Goal: Task Accomplishment & Management: Manage account settings

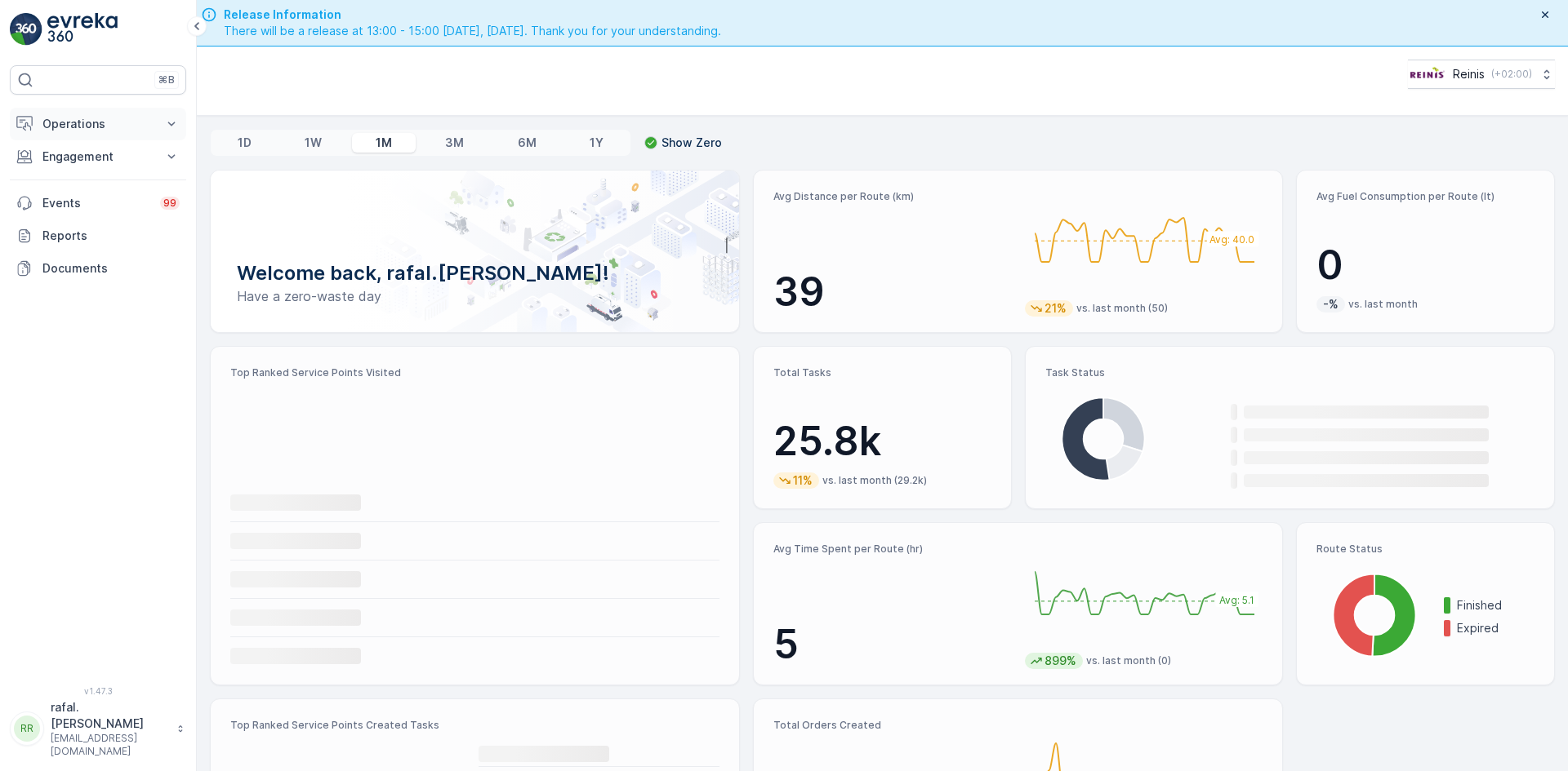
click at [112, 124] on p "Operations" at bounding box center [98, 123] width 111 height 16
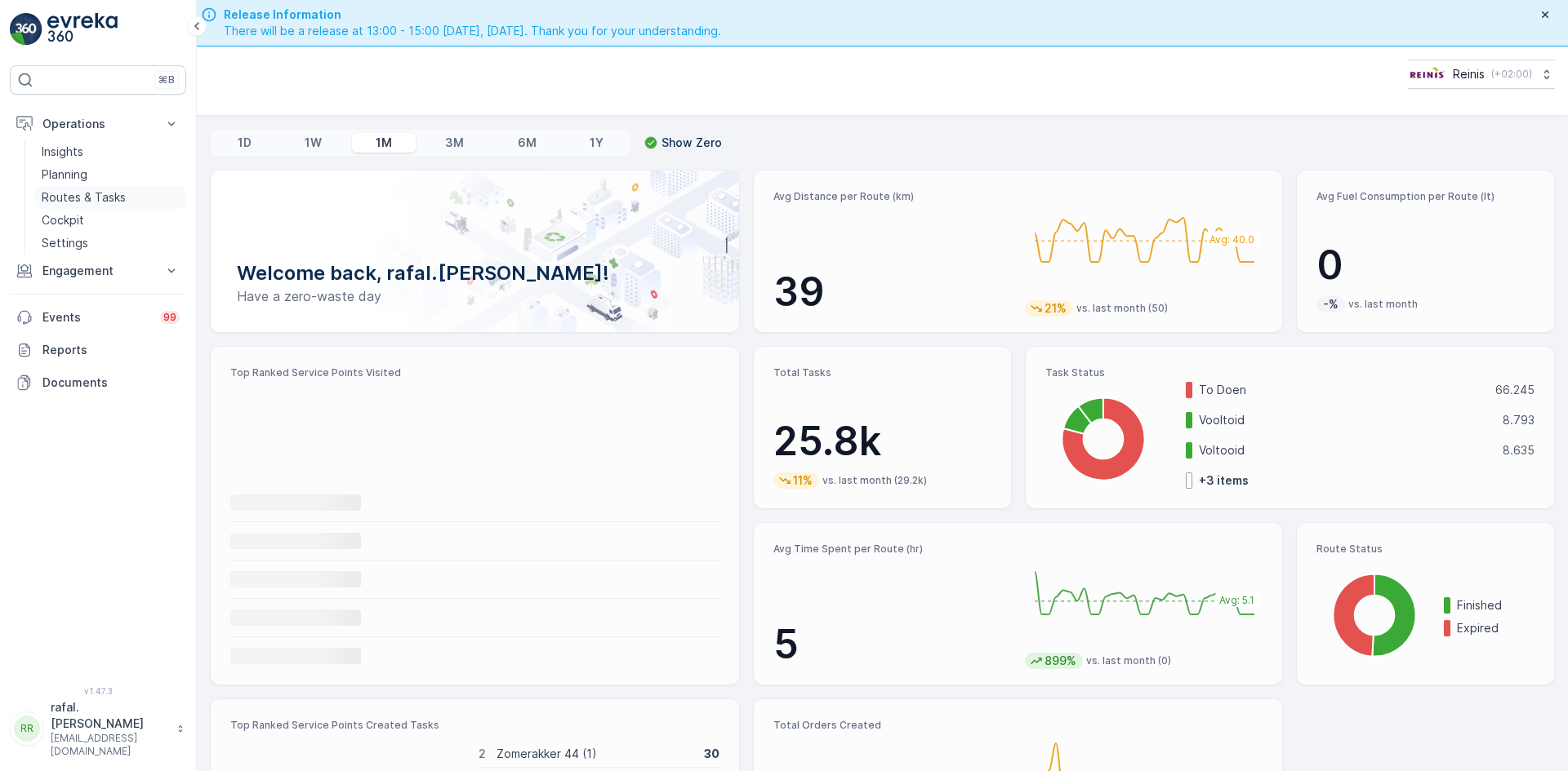
click at [101, 203] on p "Routes & Tasks" at bounding box center [84, 197] width 85 height 16
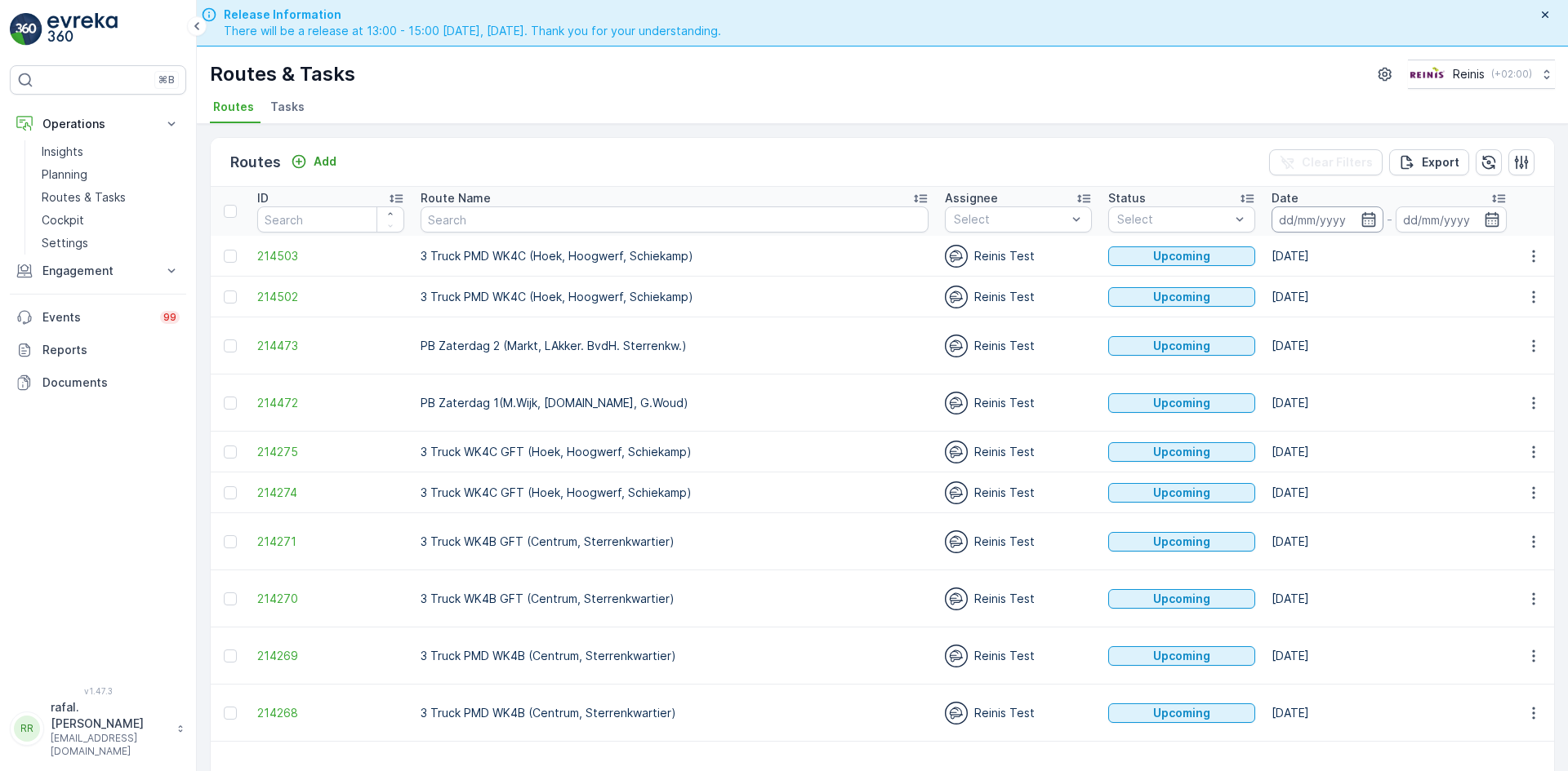
click at [1271, 222] on input at bounding box center [1327, 220] width 112 height 26
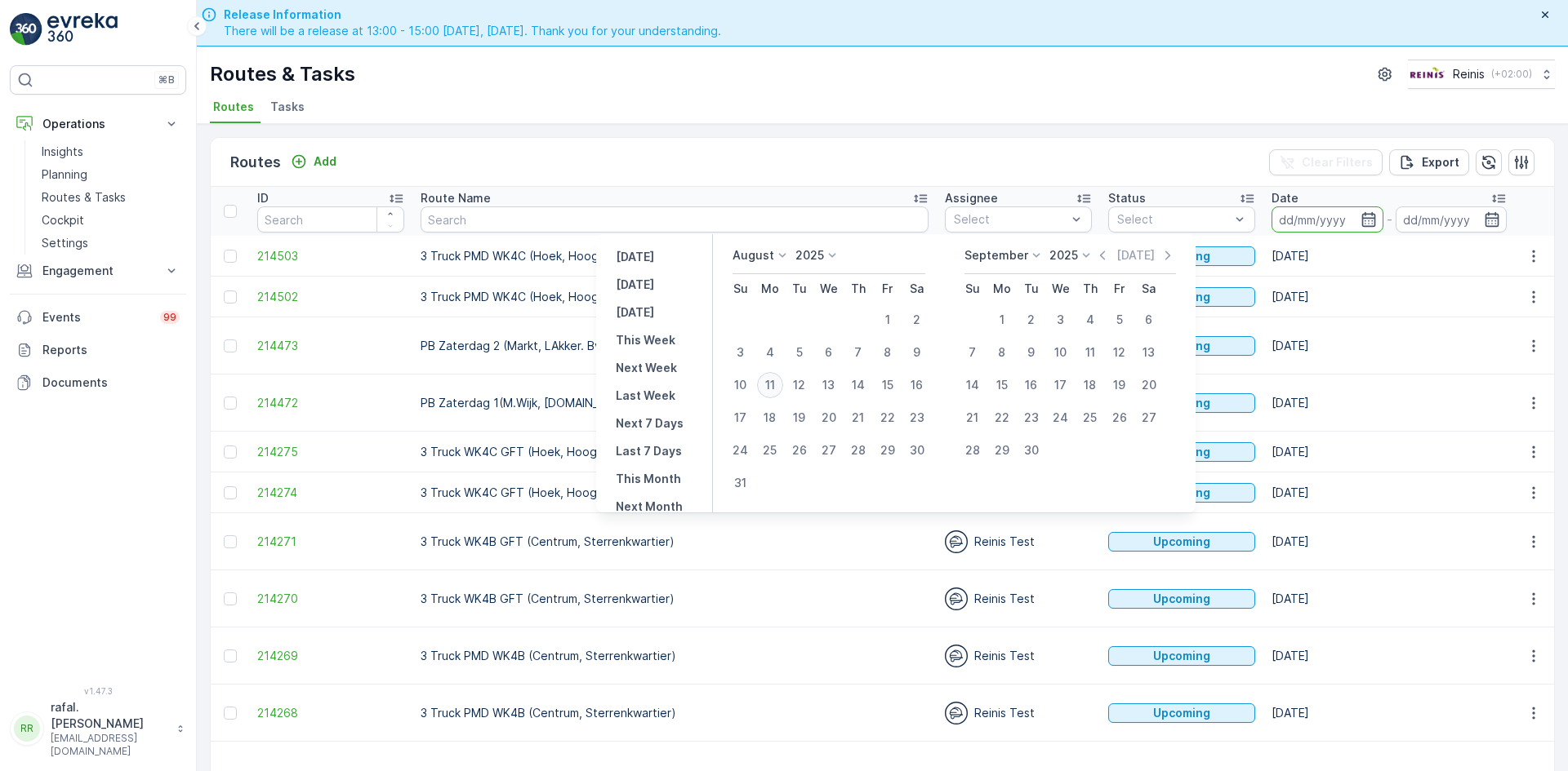
click at [777, 384] on div "11" at bounding box center [770, 385] width 26 height 26
type input "[DATE]"
click at [777, 384] on div "11" at bounding box center [770, 385] width 26 height 26
type input "[DATE]"
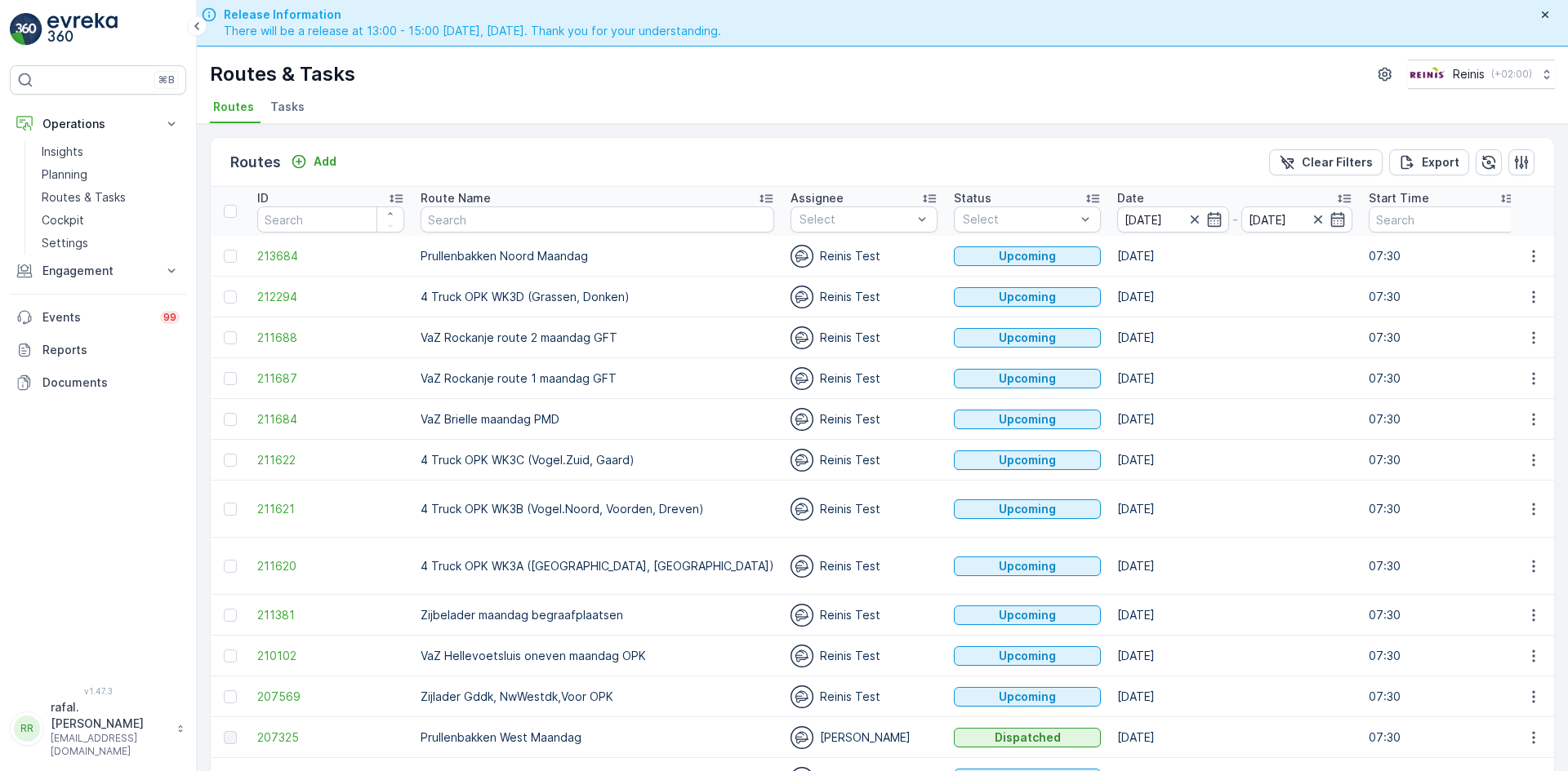
click at [758, 193] on icon at bounding box center [766, 198] width 16 height 16
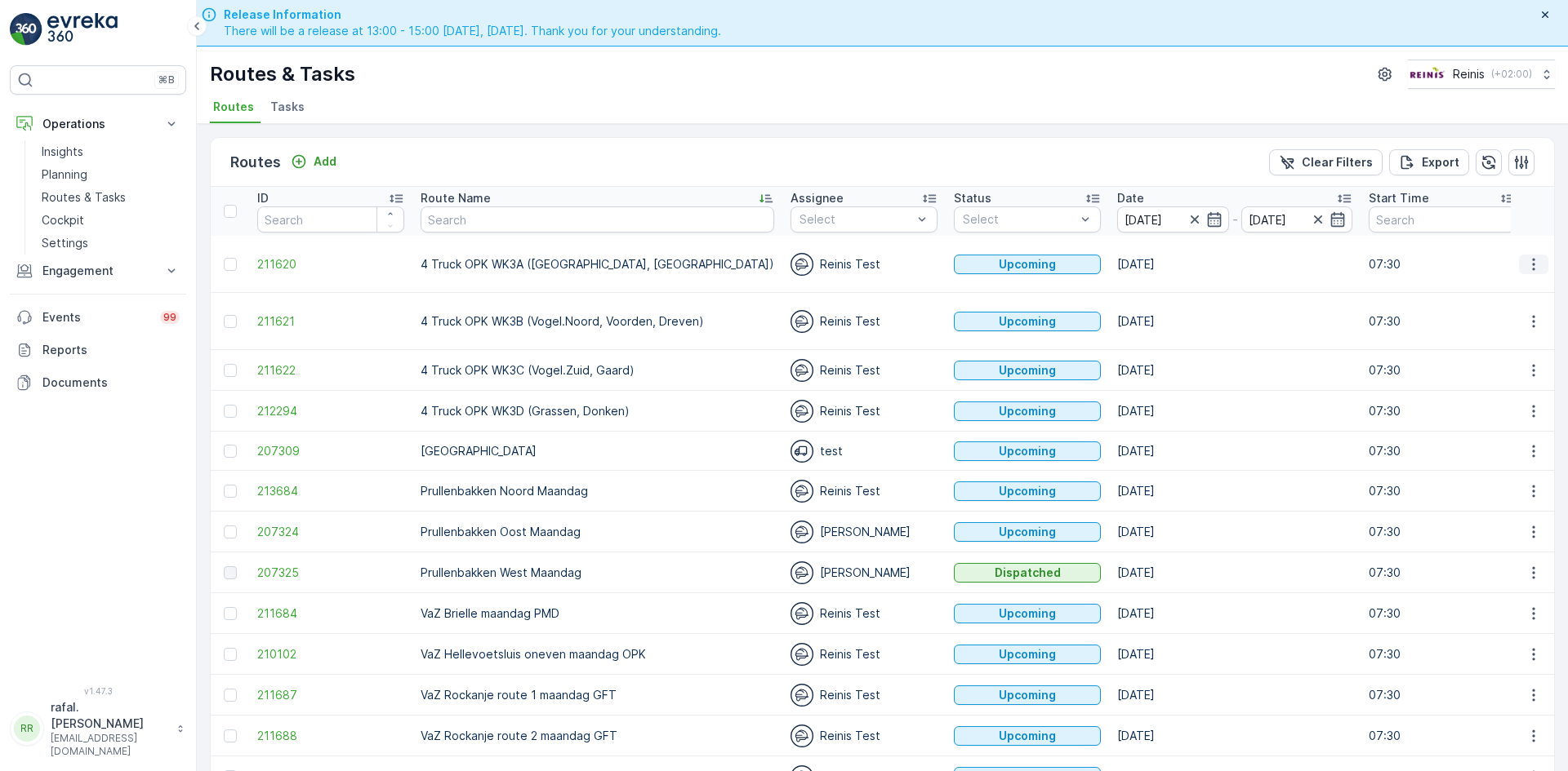
click at [1528, 259] on icon "button" at bounding box center [1533, 264] width 16 height 16
click at [1488, 366] on span "Change Assignee" at bounding box center [1496, 372] width 96 height 16
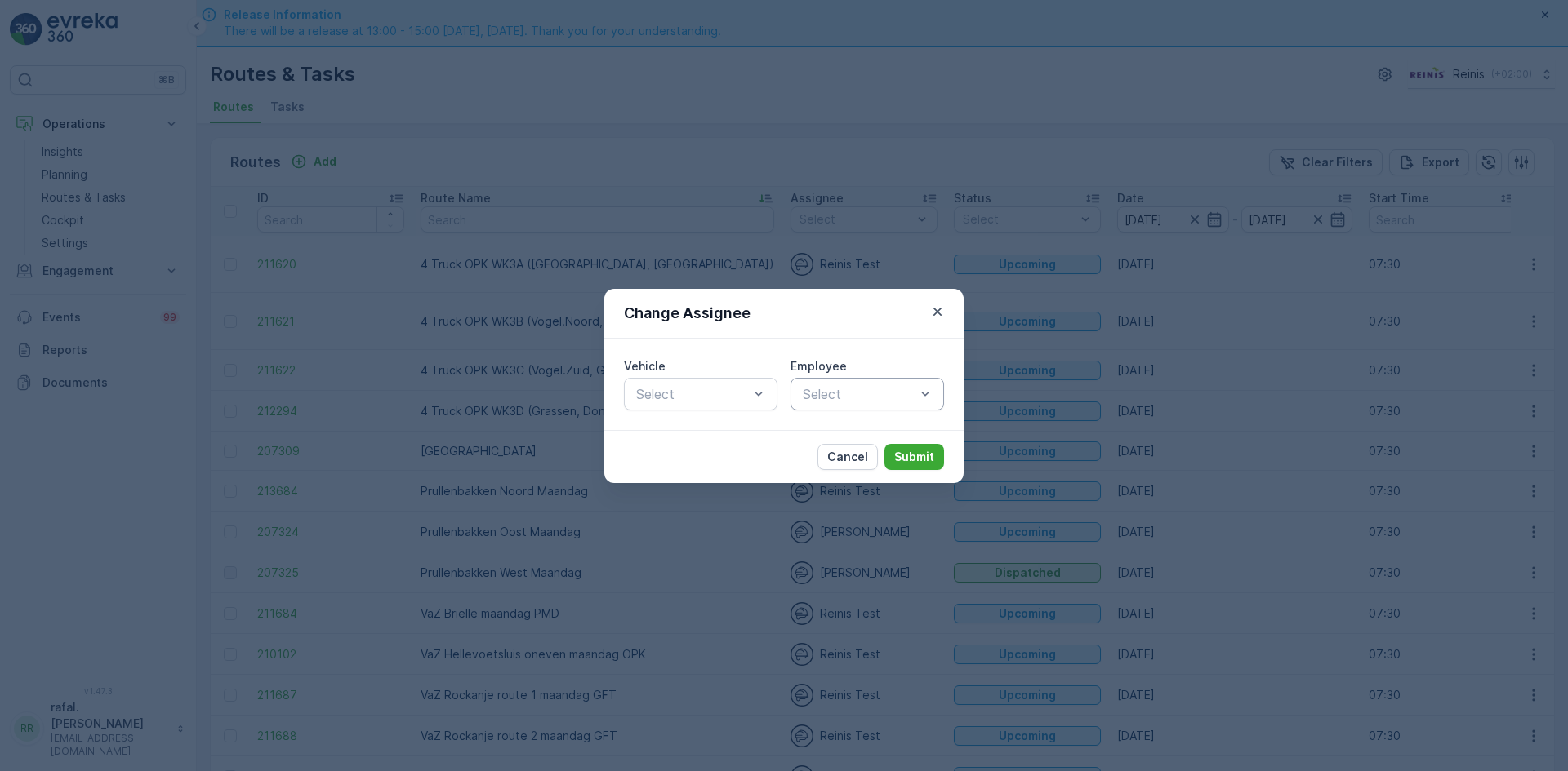
click at [883, 391] on div at bounding box center [859, 394] width 116 height 15
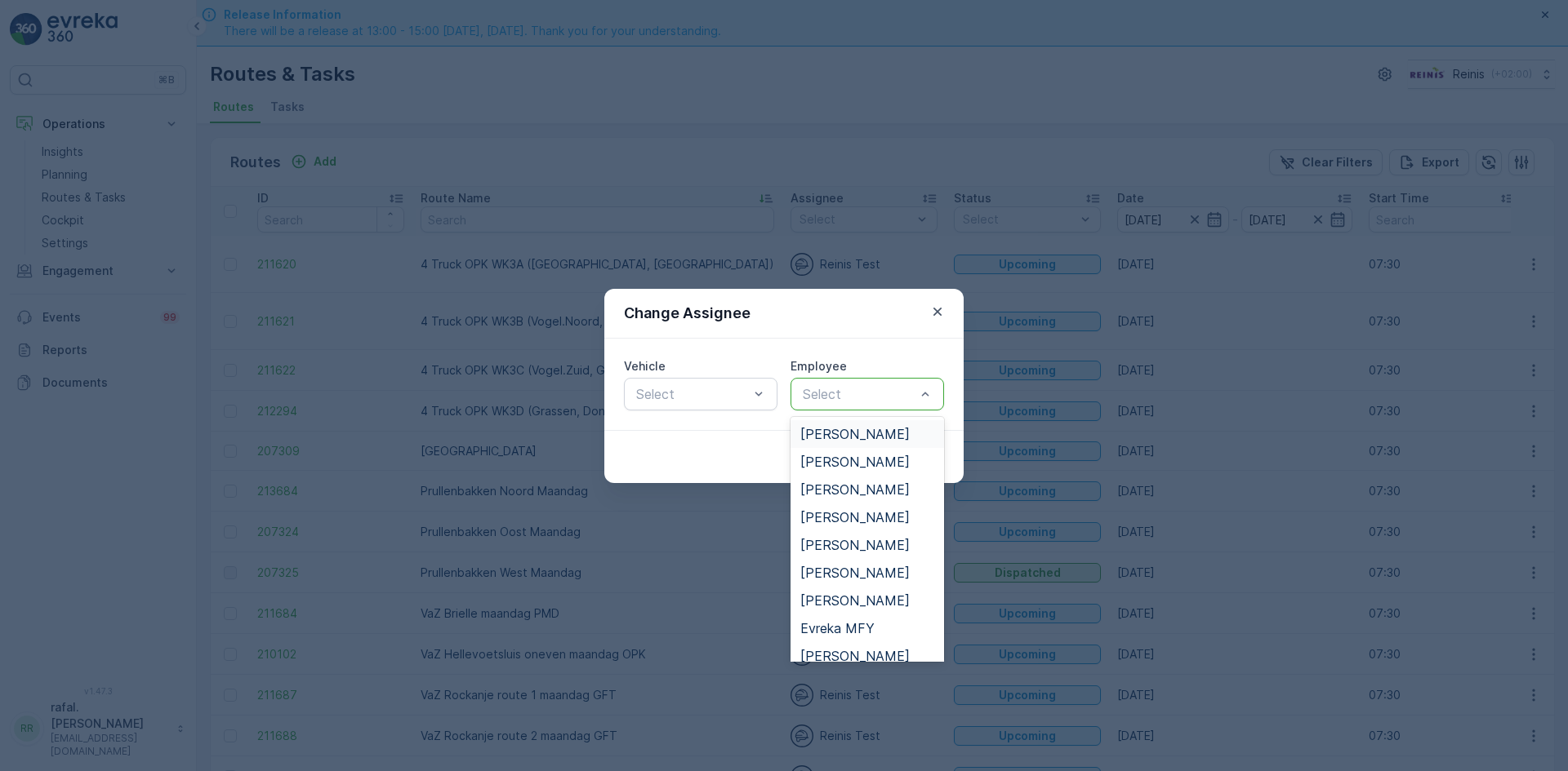
click at [865, 431] on span "[PERSON_NAME]" at bounding box center [855, 435] width 109 height 15
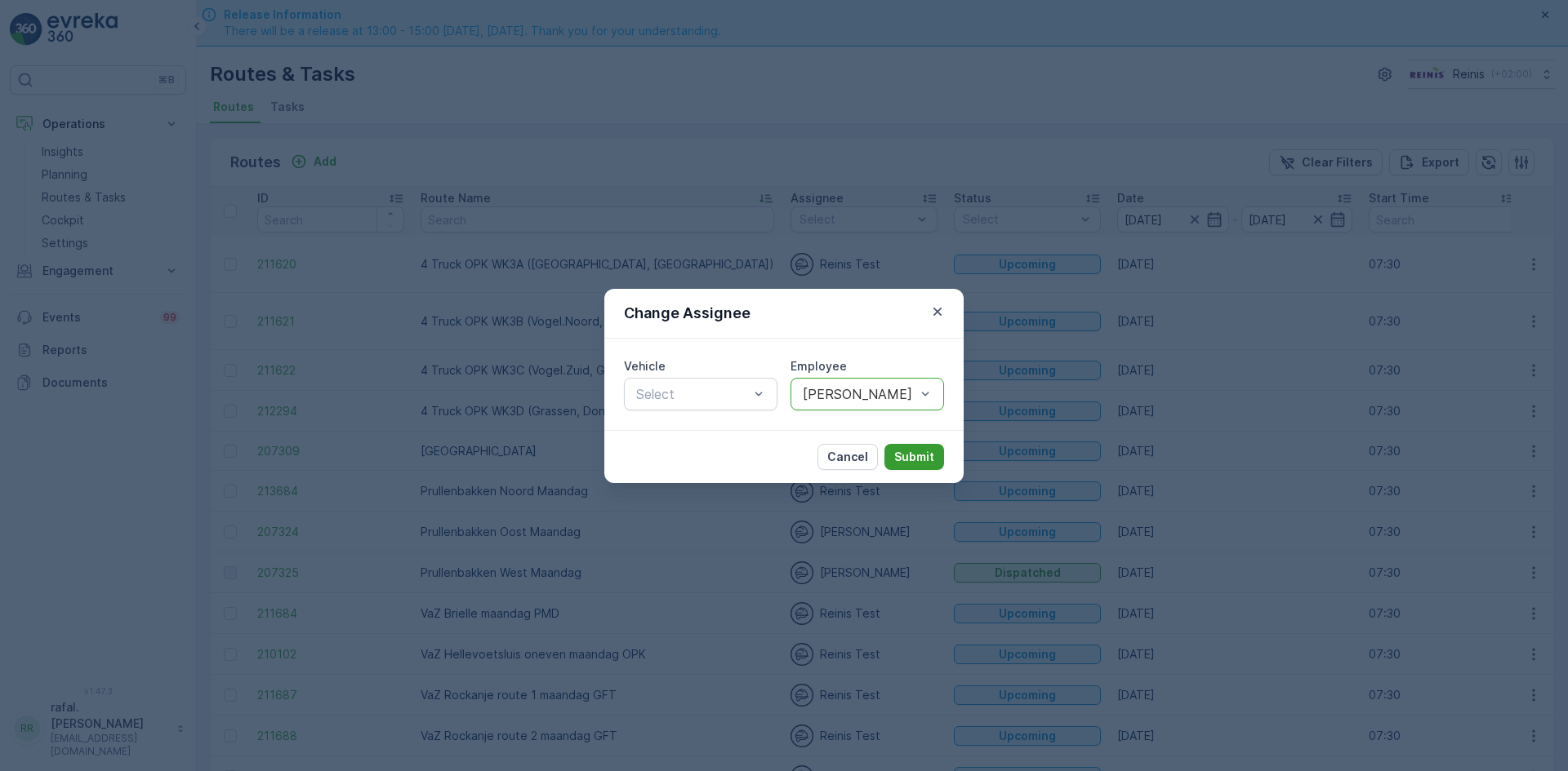
click at [918, 455] on p "Submit" at bounding box center [914, 456] width 40 height 16
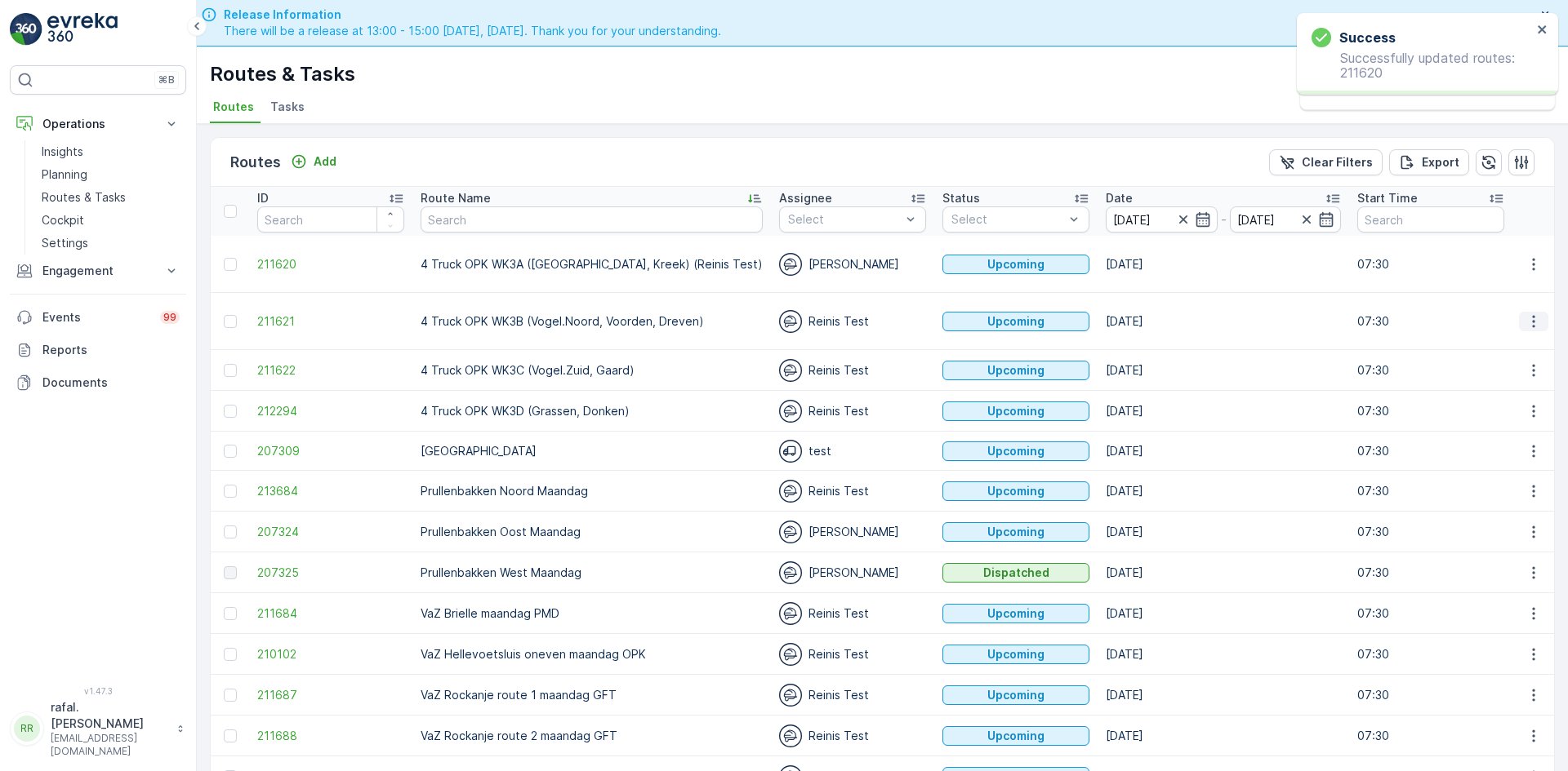
click at [1536, 314] on icon "button" at bounding box center [1533, 321] width 16 height 16
click at [1495, 425] on span "Change Assignee" at bounding box center [1496, 421] width 96 height 16
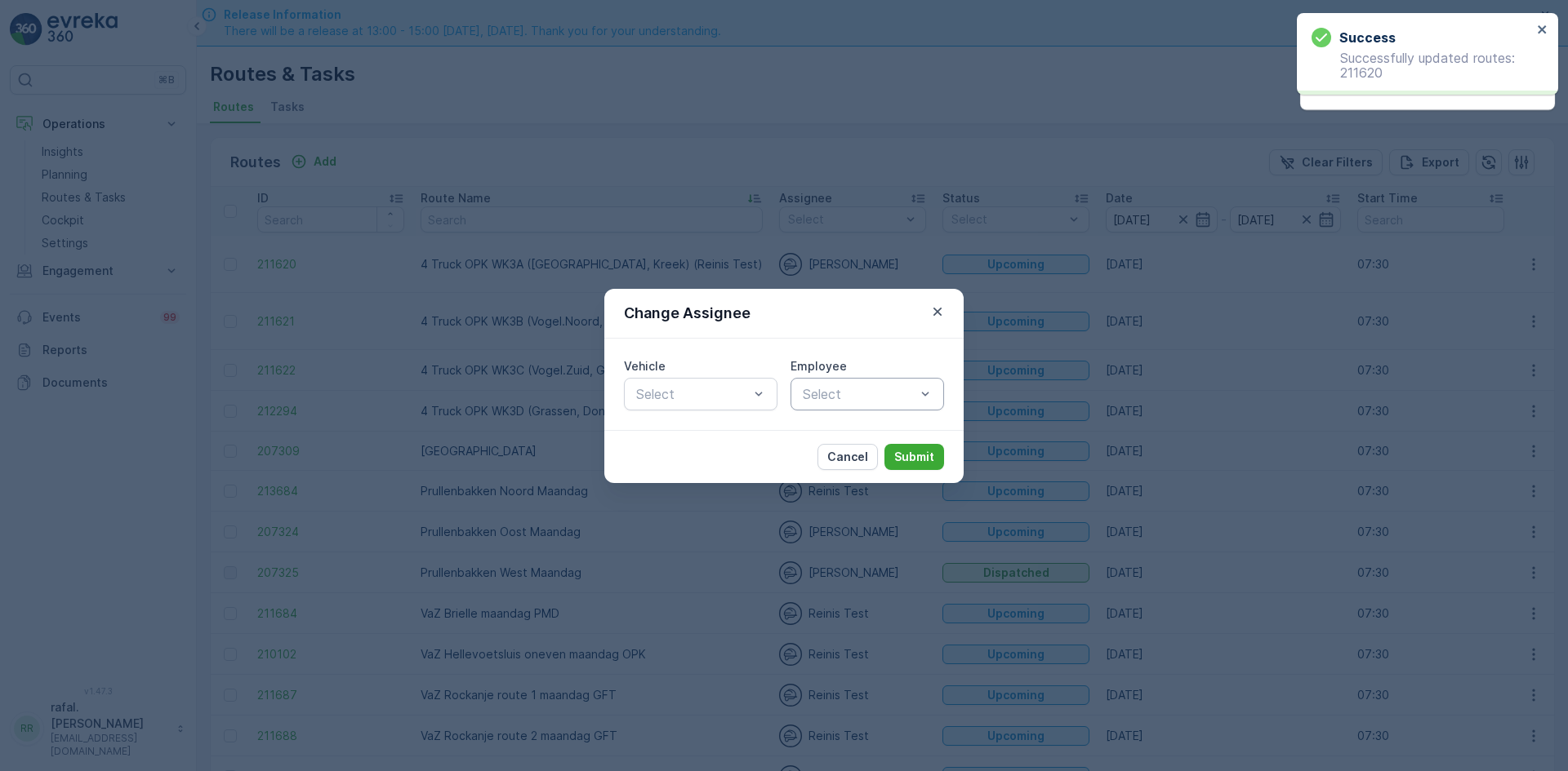
click at [880, 391] on div at bounding box center [859, 394] width 116 height 15
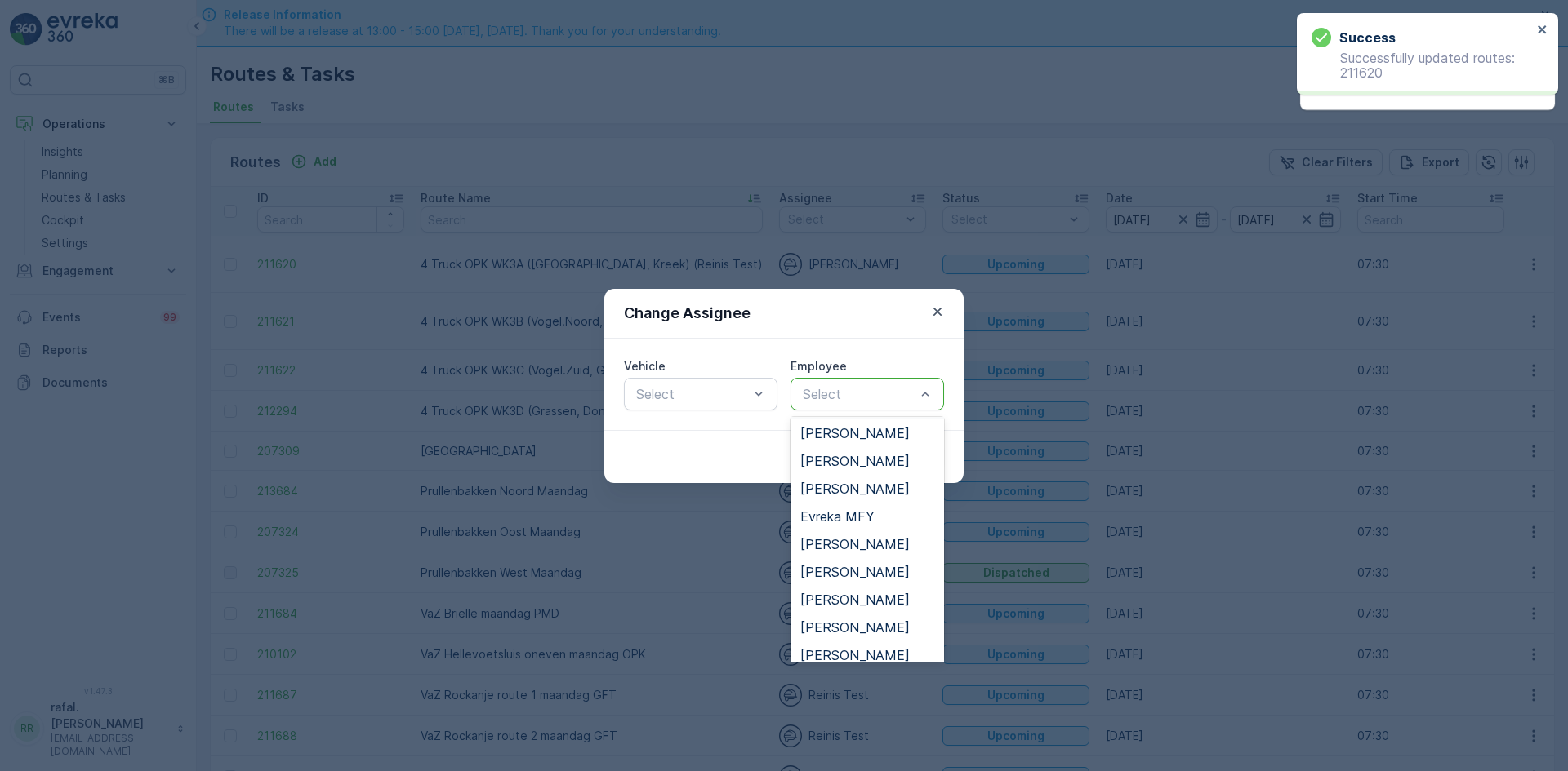
scroll to position [359, 0]
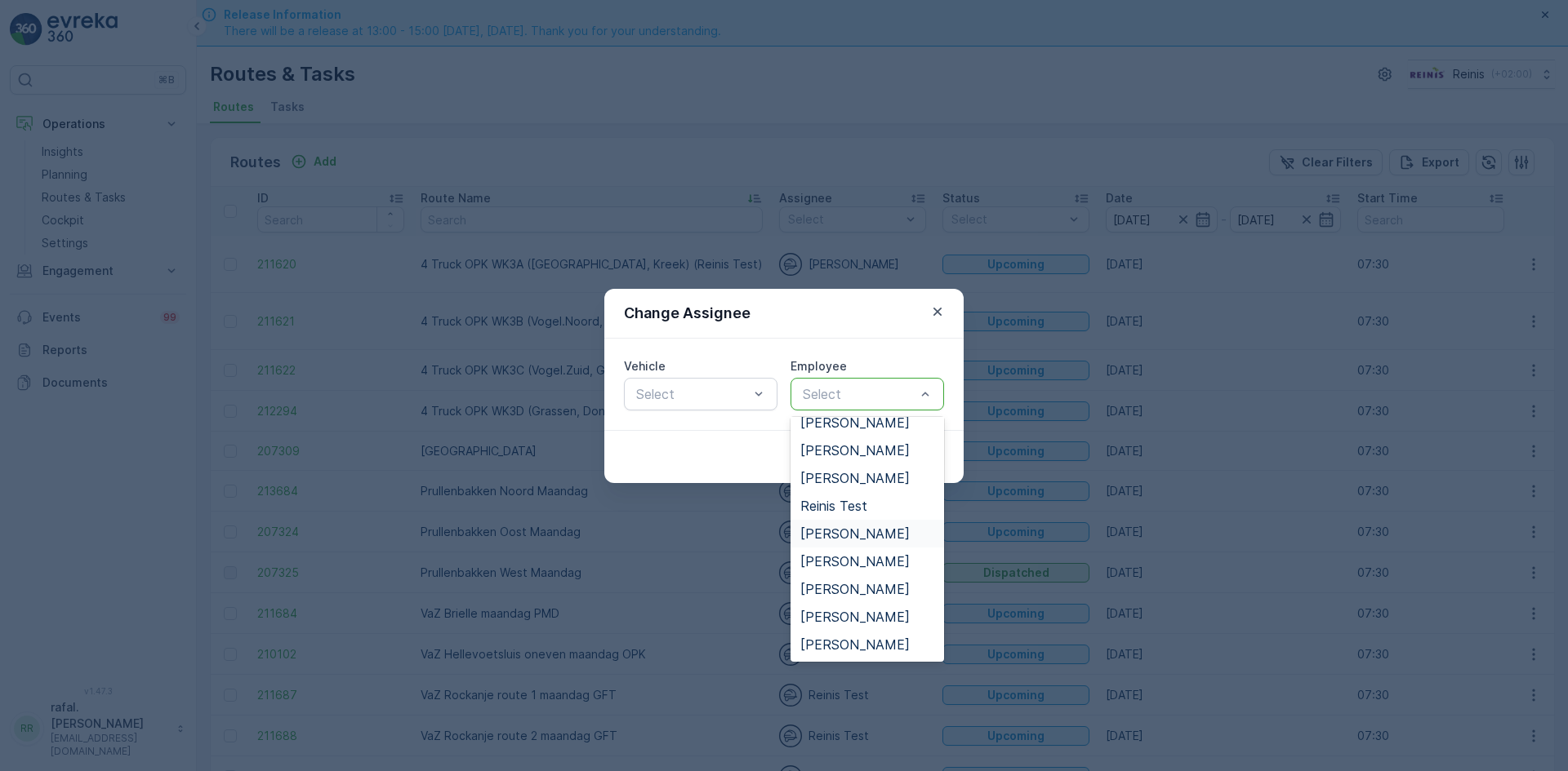
click at [866, 527] on span "[PERSON_NAME]" at bounding box center [855, 534] width 109 height 15
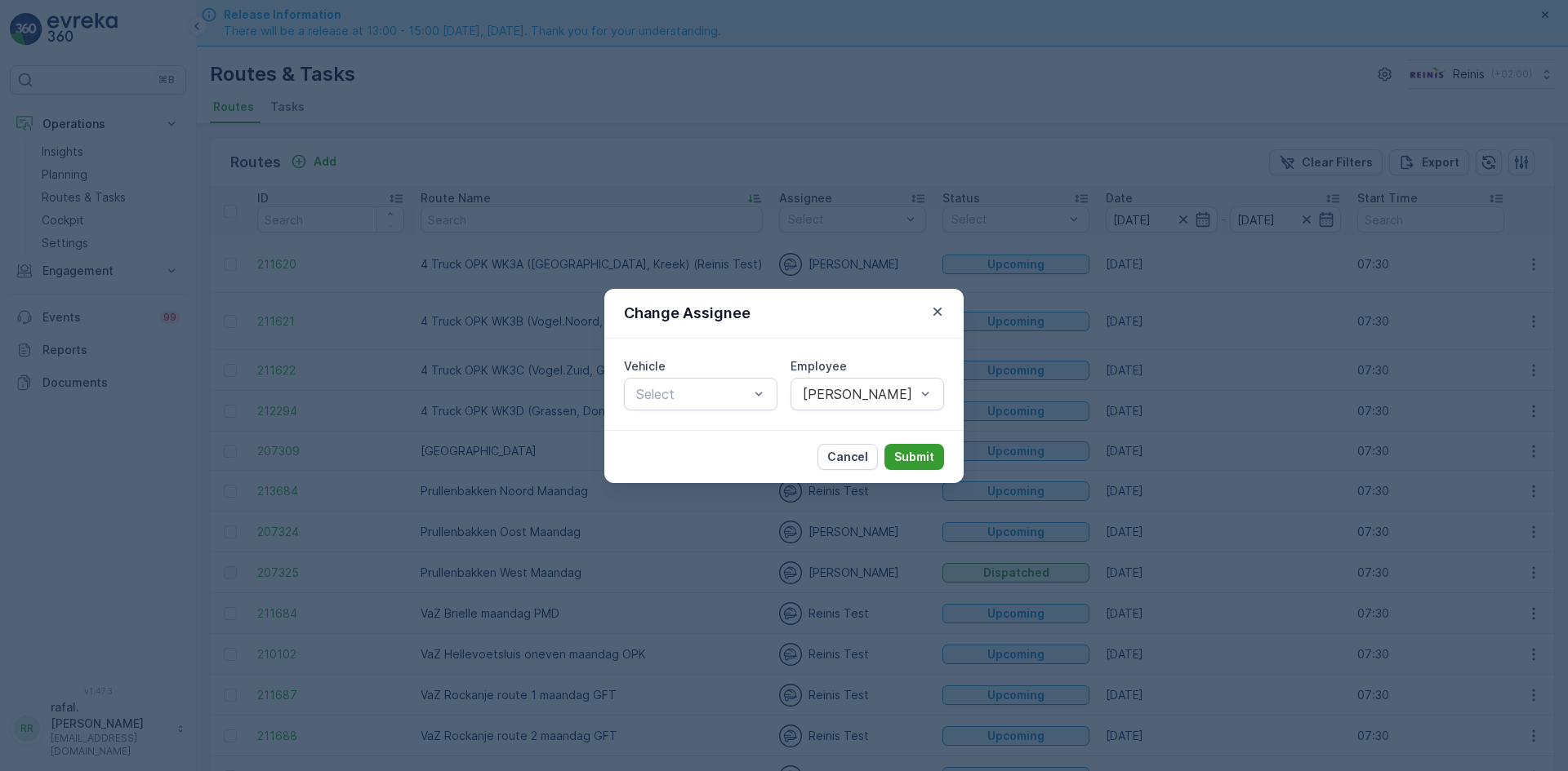
click at [902, 456] on p "Submit" at bounding box center [914, 456] width 40 height 16
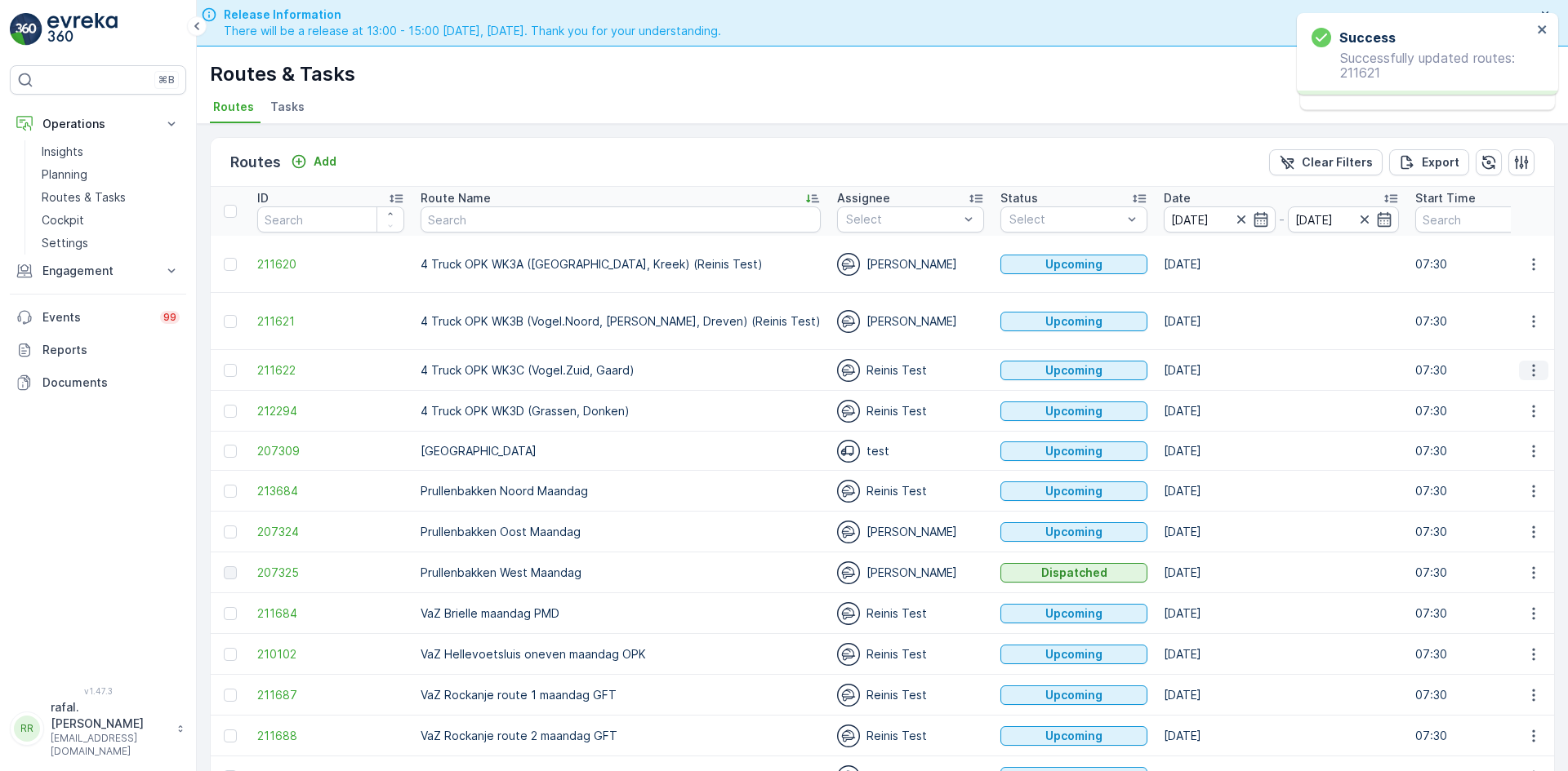
click at [1532, 364] on icon "button" at bounding box center [1533, 370] width 3 height 12
click at [1501, 465] on span "Change Assignee" at bounding box center [1496, 470] width 96 height 16
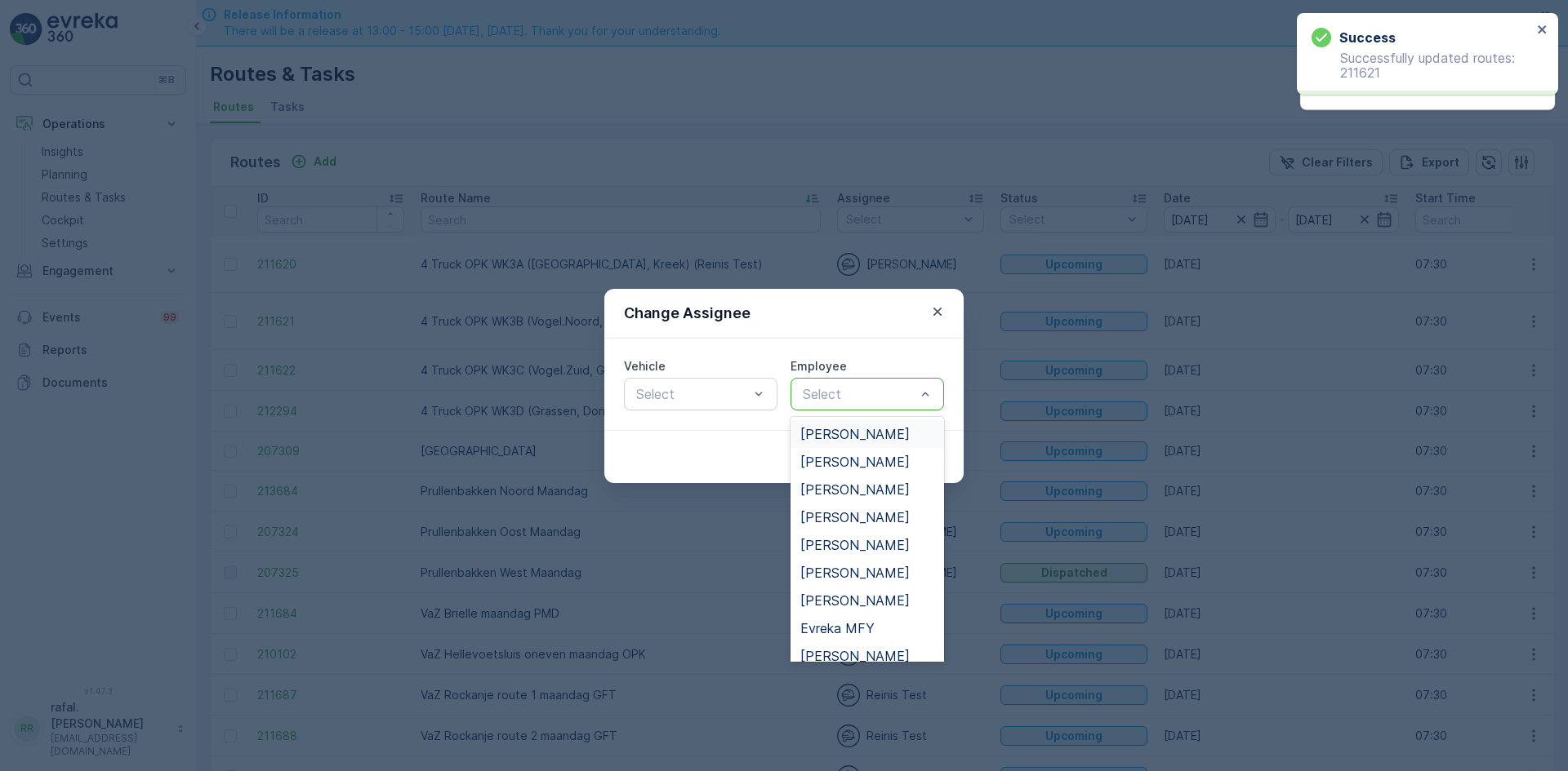
click at [881, 399] on div at bounding box center [859, 394] width 116 height 15
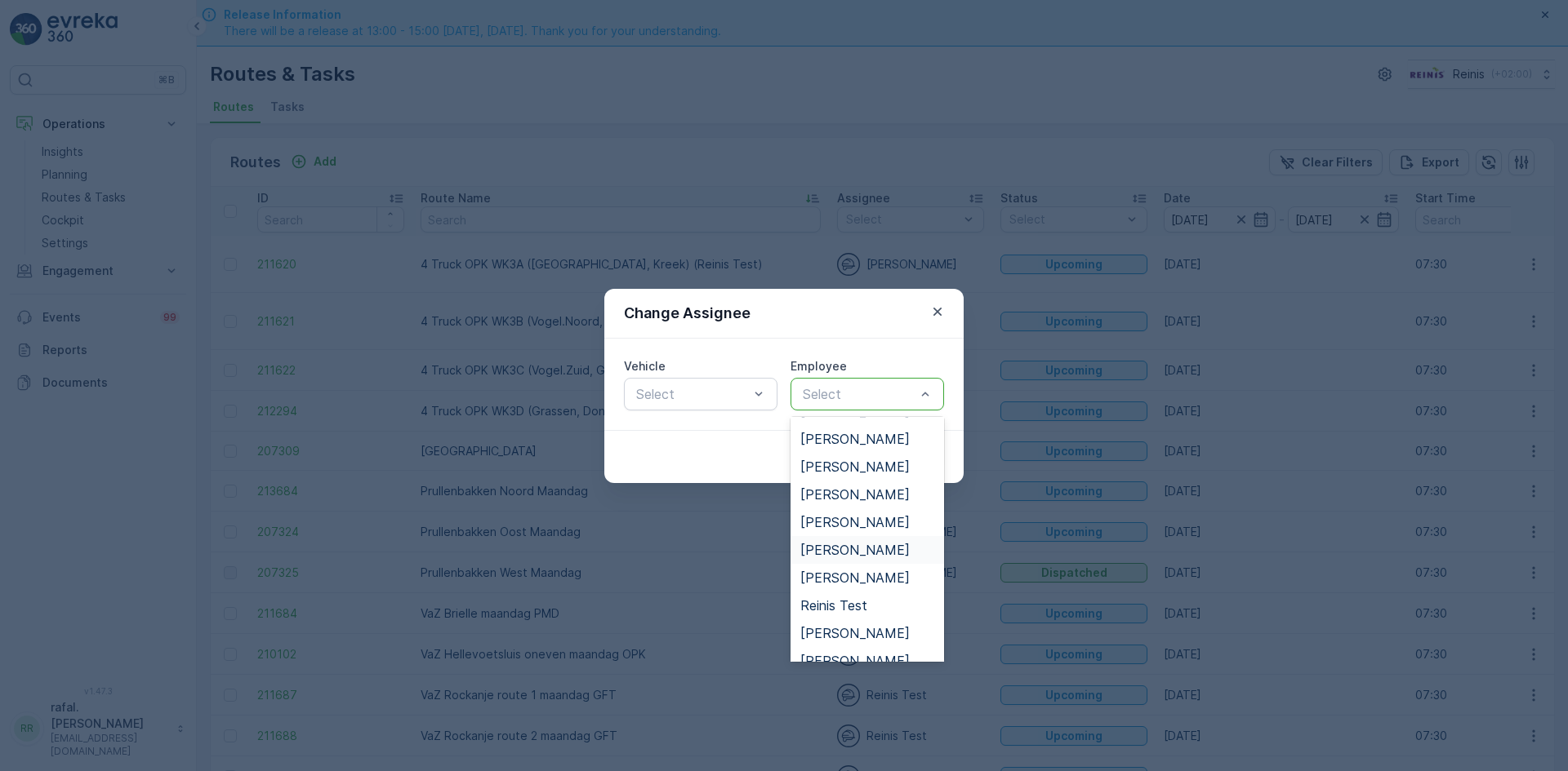
scroll to position [0, 0]
click at [855, 571] on span "[PERSON_NAME]" at bounding box center [855, 573] width 109 height 15
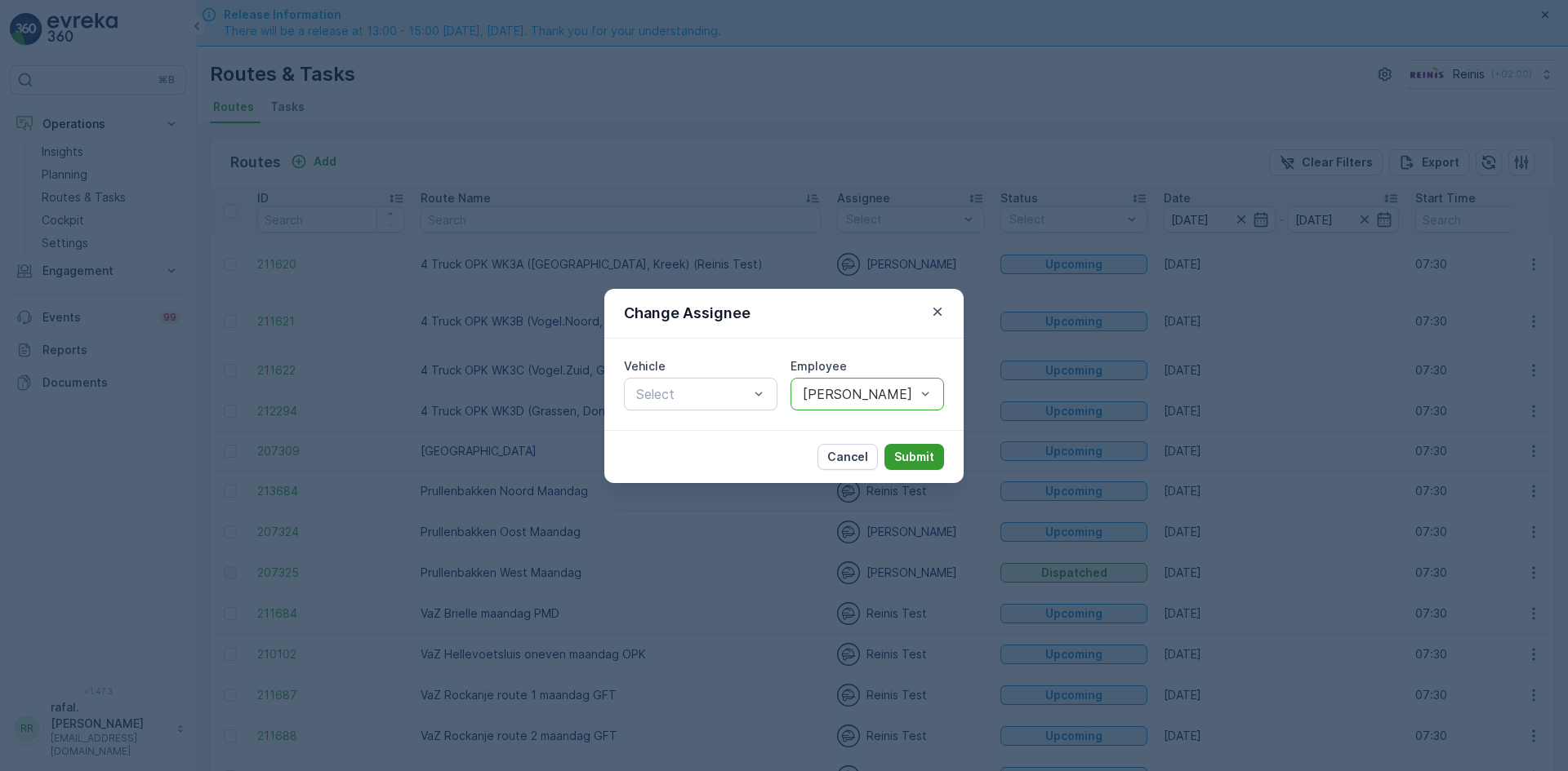
click at [900, 455] on p "Submit" at bounding box center [914, 456] width 40 height 16
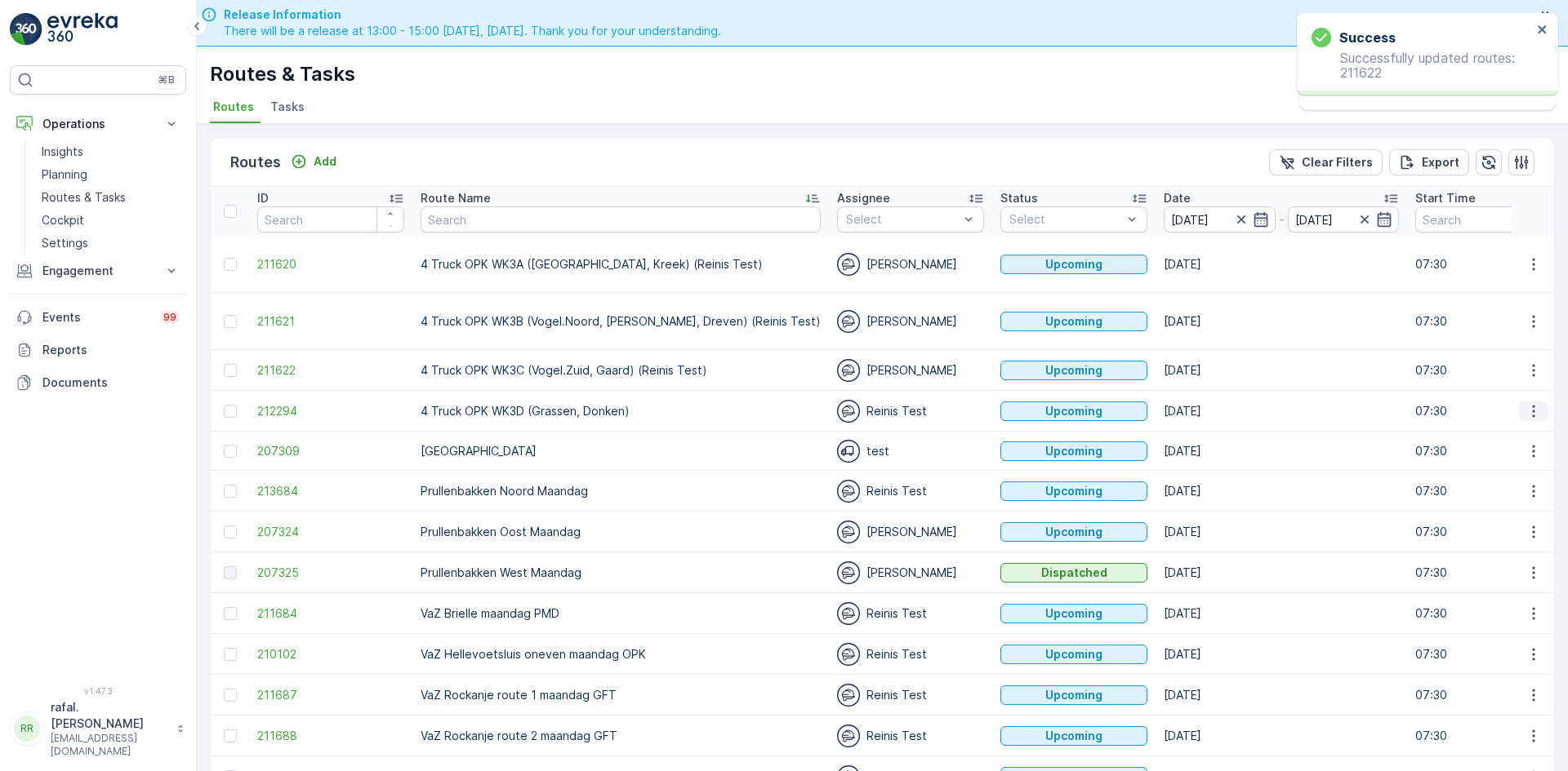
click at [1532, 405] on icon "button" at bounding box center [1533, 410] width 3 height 12
click at [1502, 511] on span "Change Assignee" at bounding box center [1496, 510] width 96 height 16
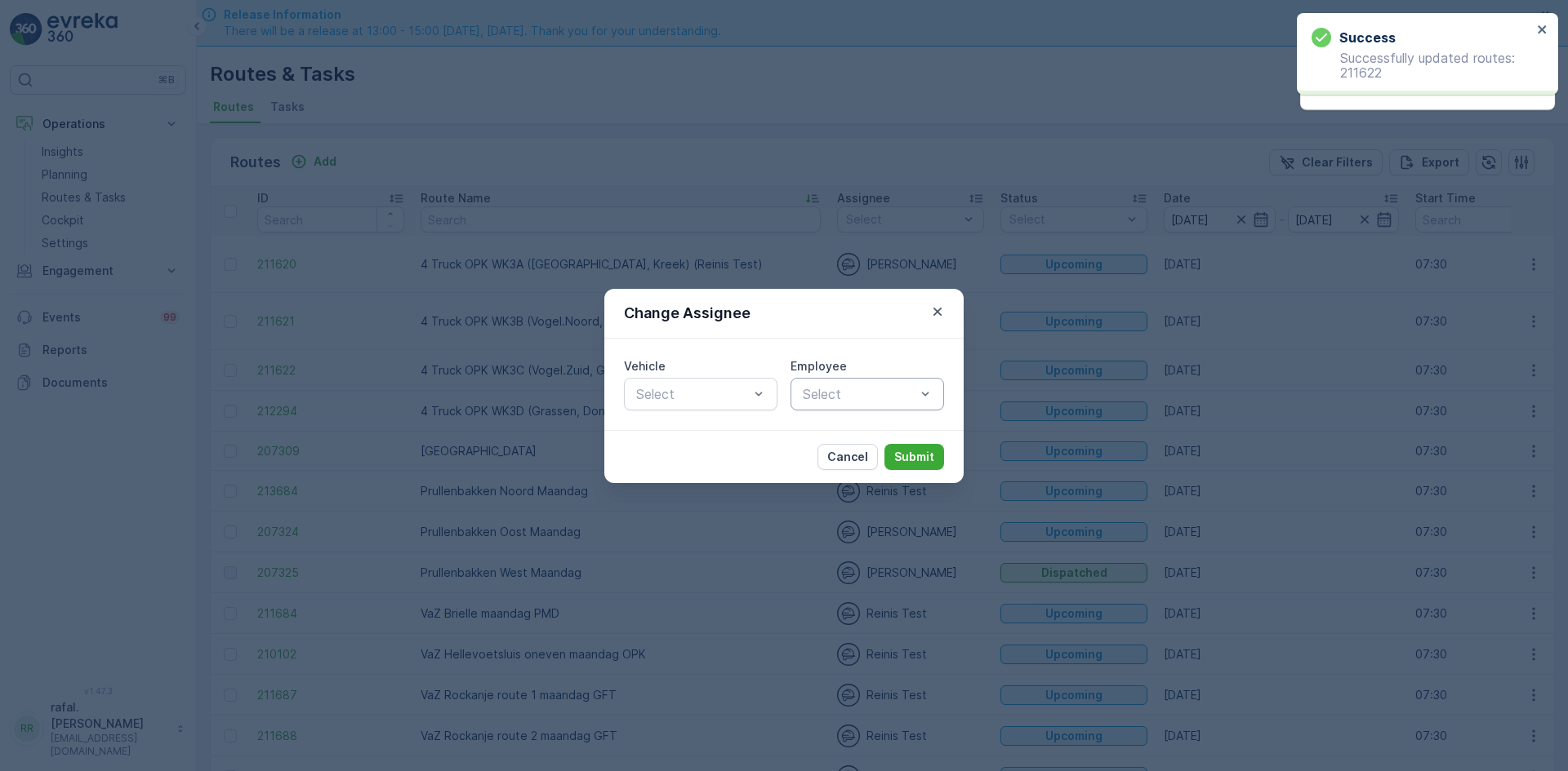
click at [874, 390] on div at bounding box center [859, 394] width 116 height 15
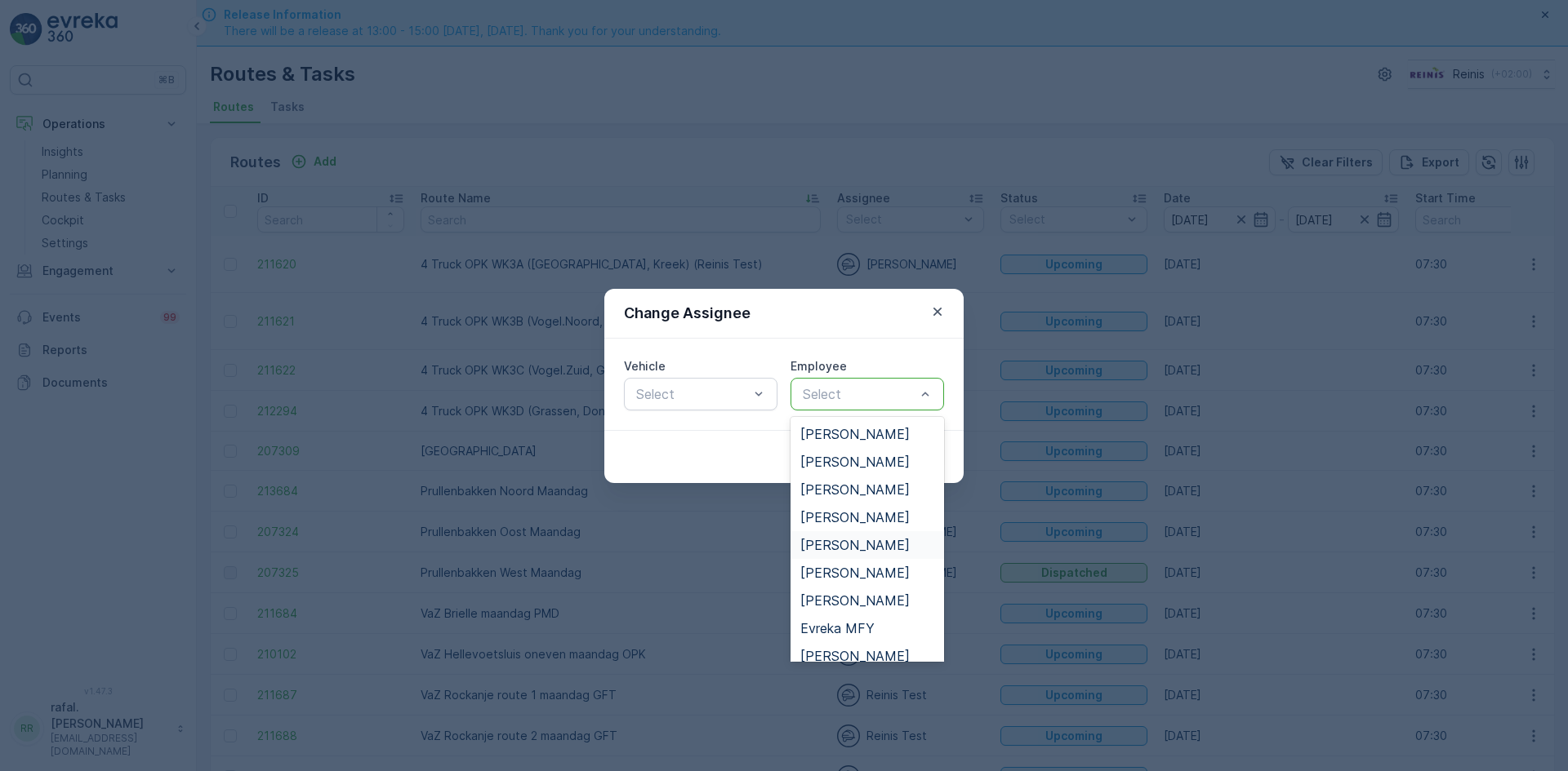
click at [858, 539] on span "[PERSON_NAME]" at bounding box center [855, 546] width 109 height 15
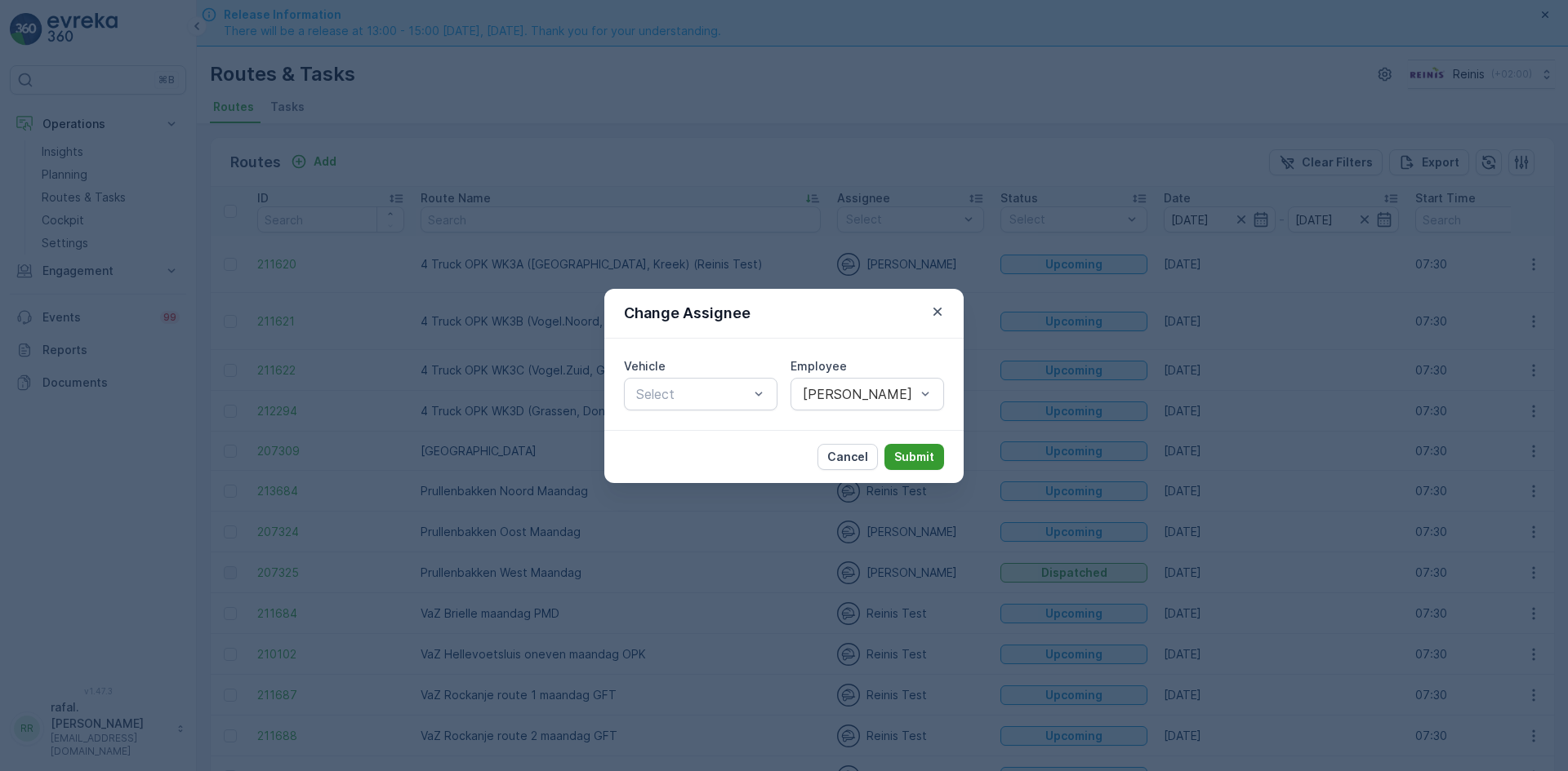
click at [912, 455] on p "Submit" at bounding box center [914, 456] width 40 height 16
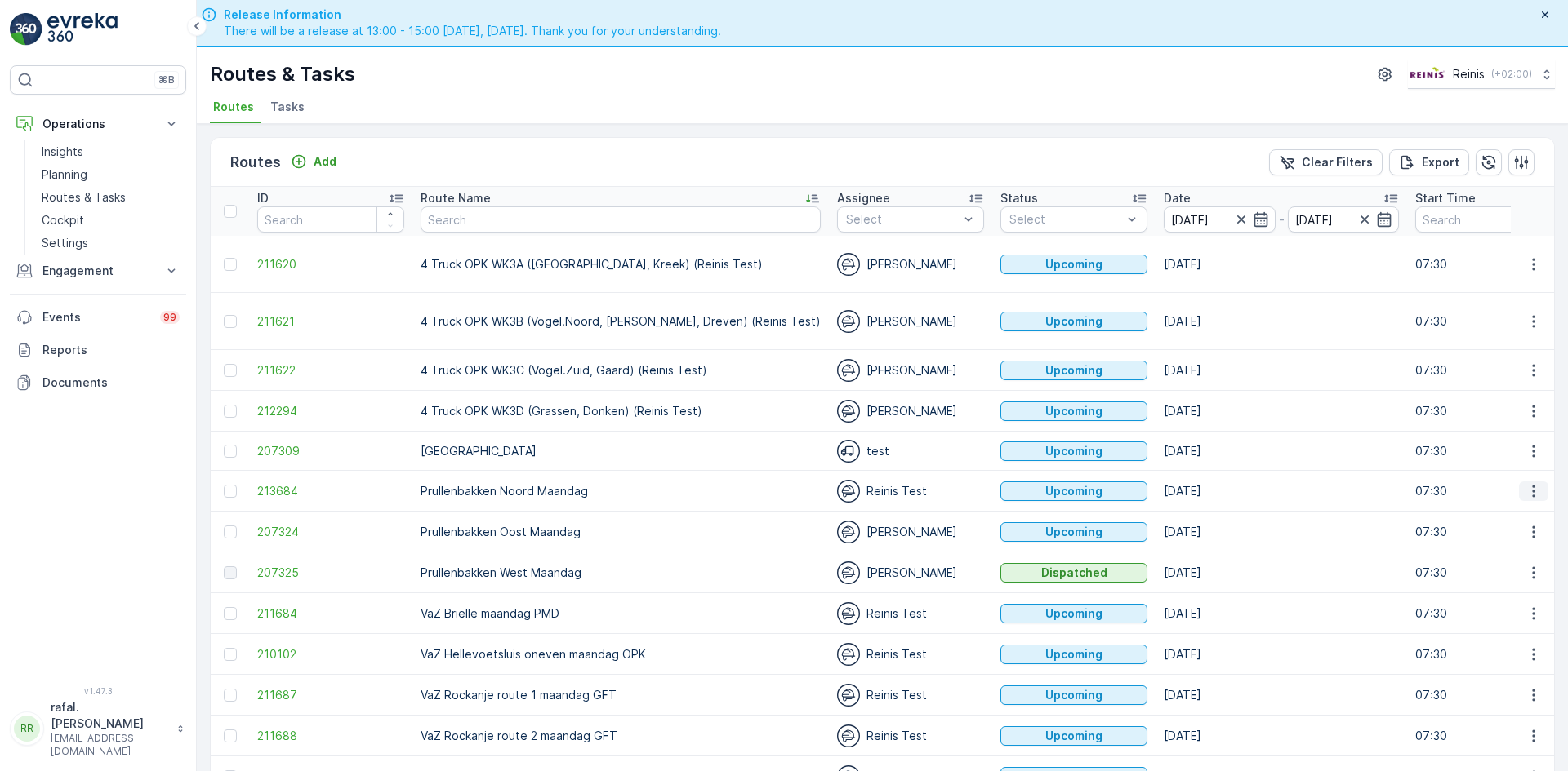
click at [1532, 484] on icon "button" at bounding box center [1533, 491] width 16 height 16
click at [1519, 591] on span "Change Assignee" at bounding box center [1496, 591] width 96 height 16
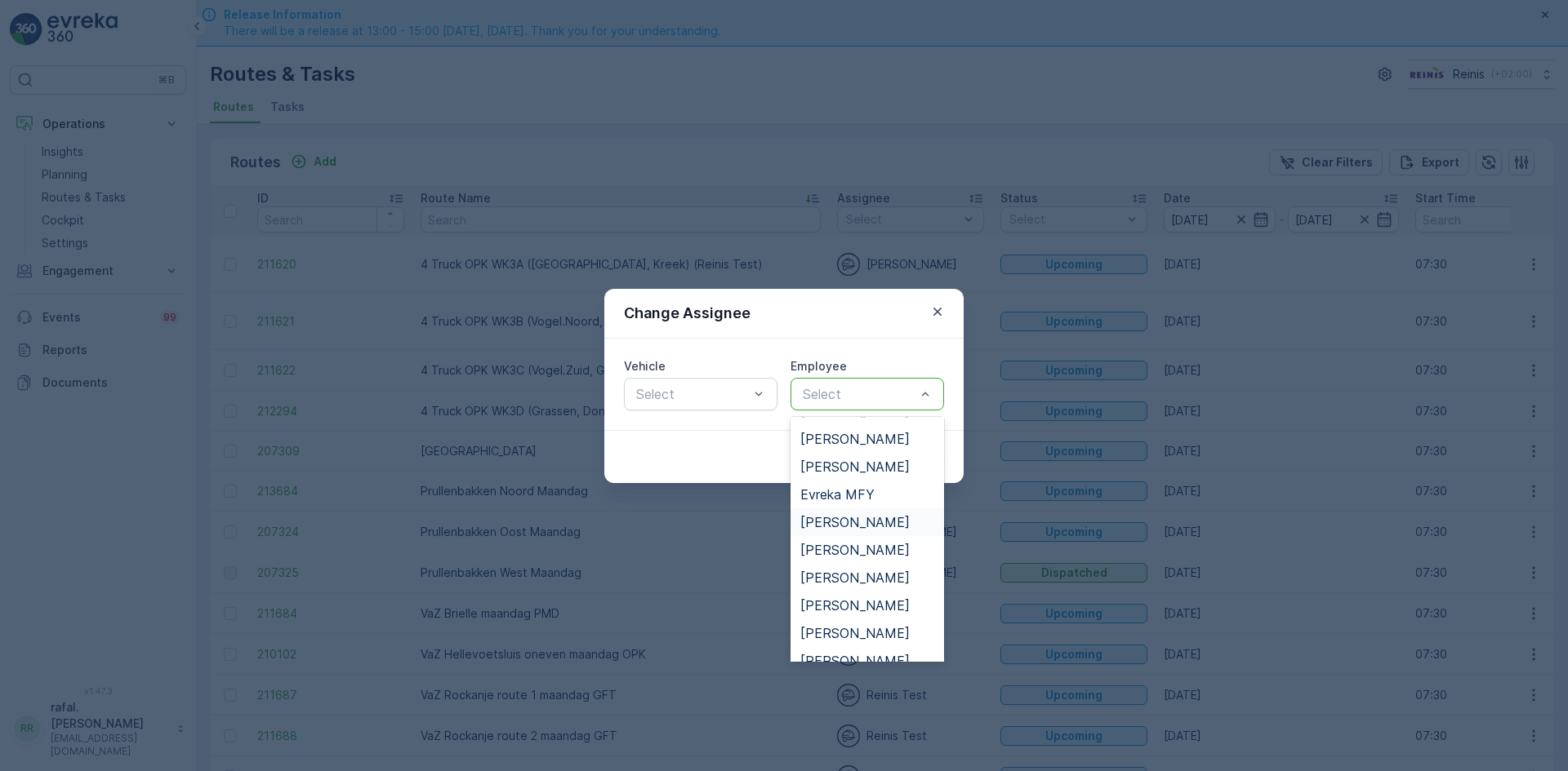
scroll to position [409, 0]
click at [858, 532] on span "[PERSON_NAME]" at bounding box center [855, 526] width 109 height 15
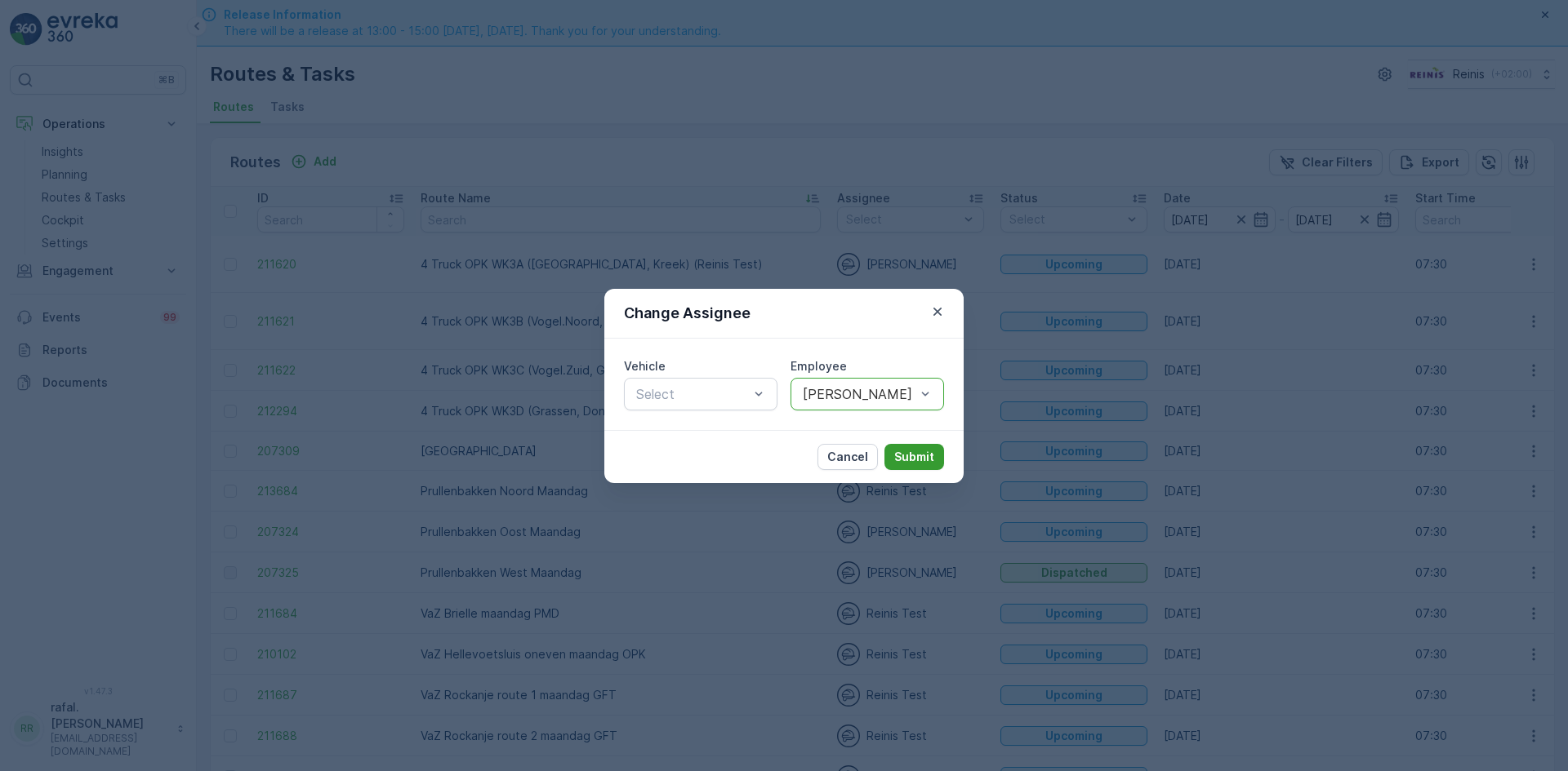
click at [904, 456] on p "Submit" at bounding box center [914, 456] width 40 height 16
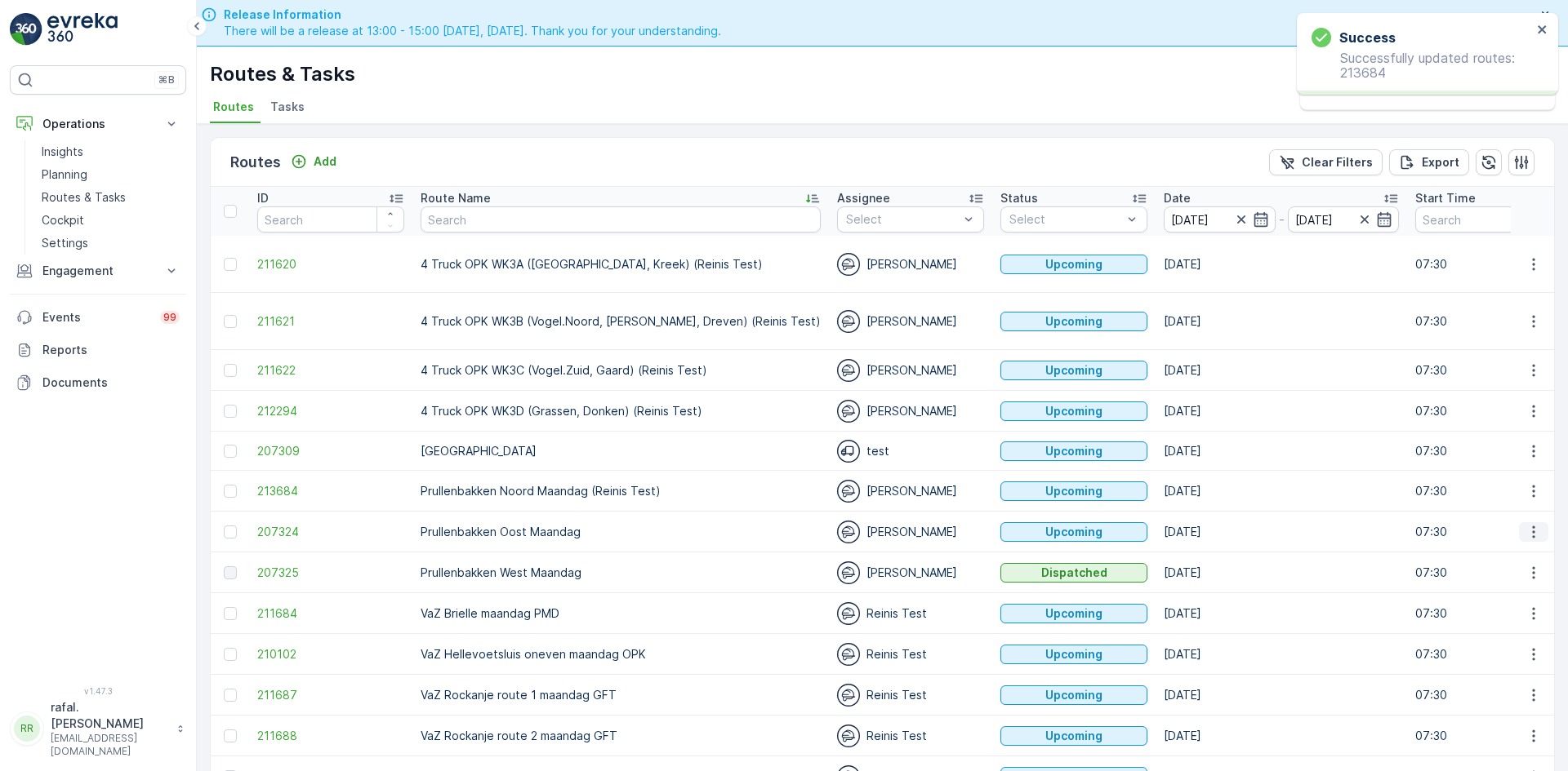
click at [1536, 524] on icon "button" at bounding box center [1533, 532] width 16 height 16
click at [1480, 628] on span "Change Assignee" at bounding box center [1496, 631] width 96 height 16
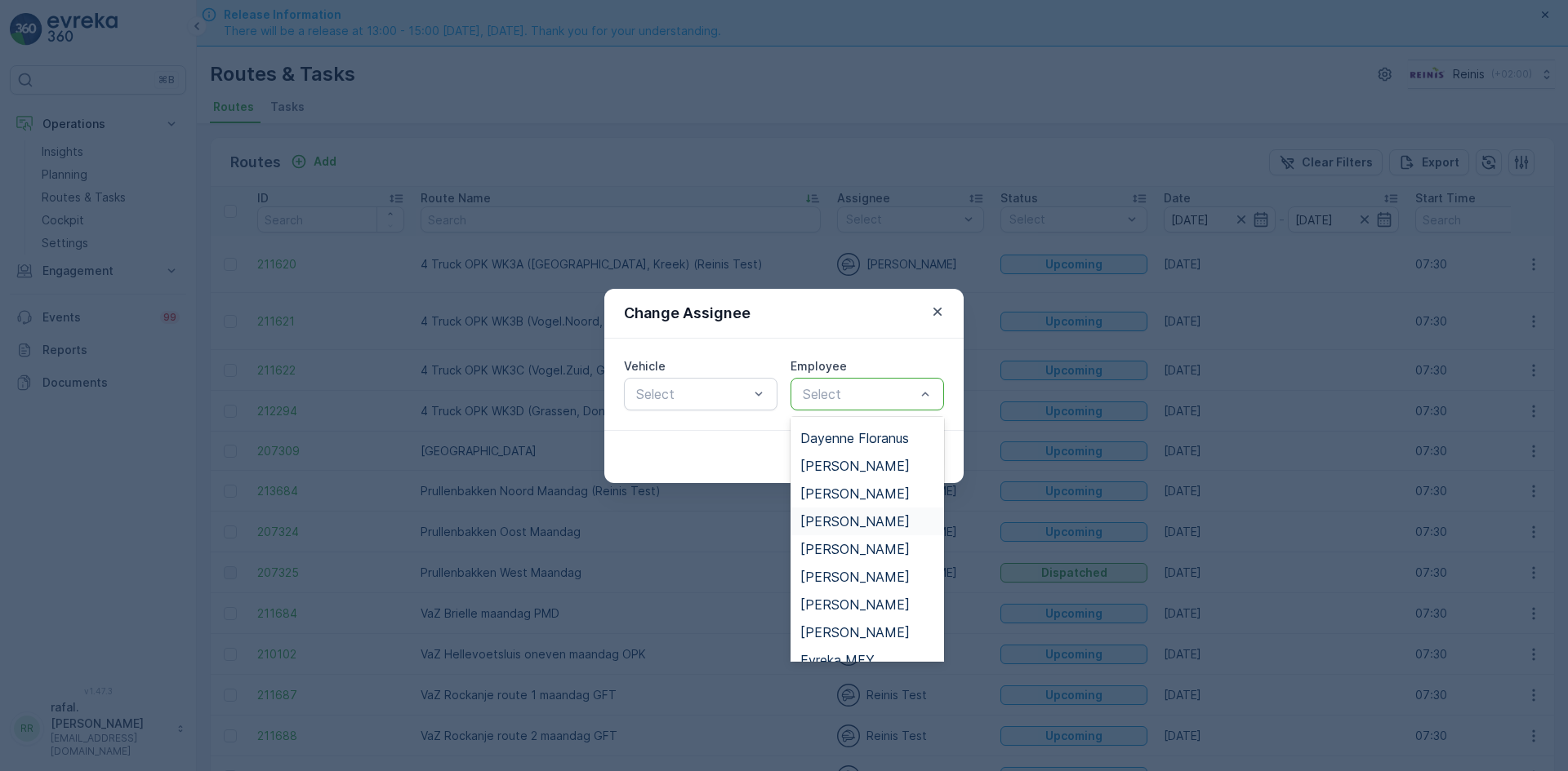
scroll to position [245, 0]
click at [858, 575] on span "[PERSON_NAME]" at bounding box center [855, 578] width 109 height 15
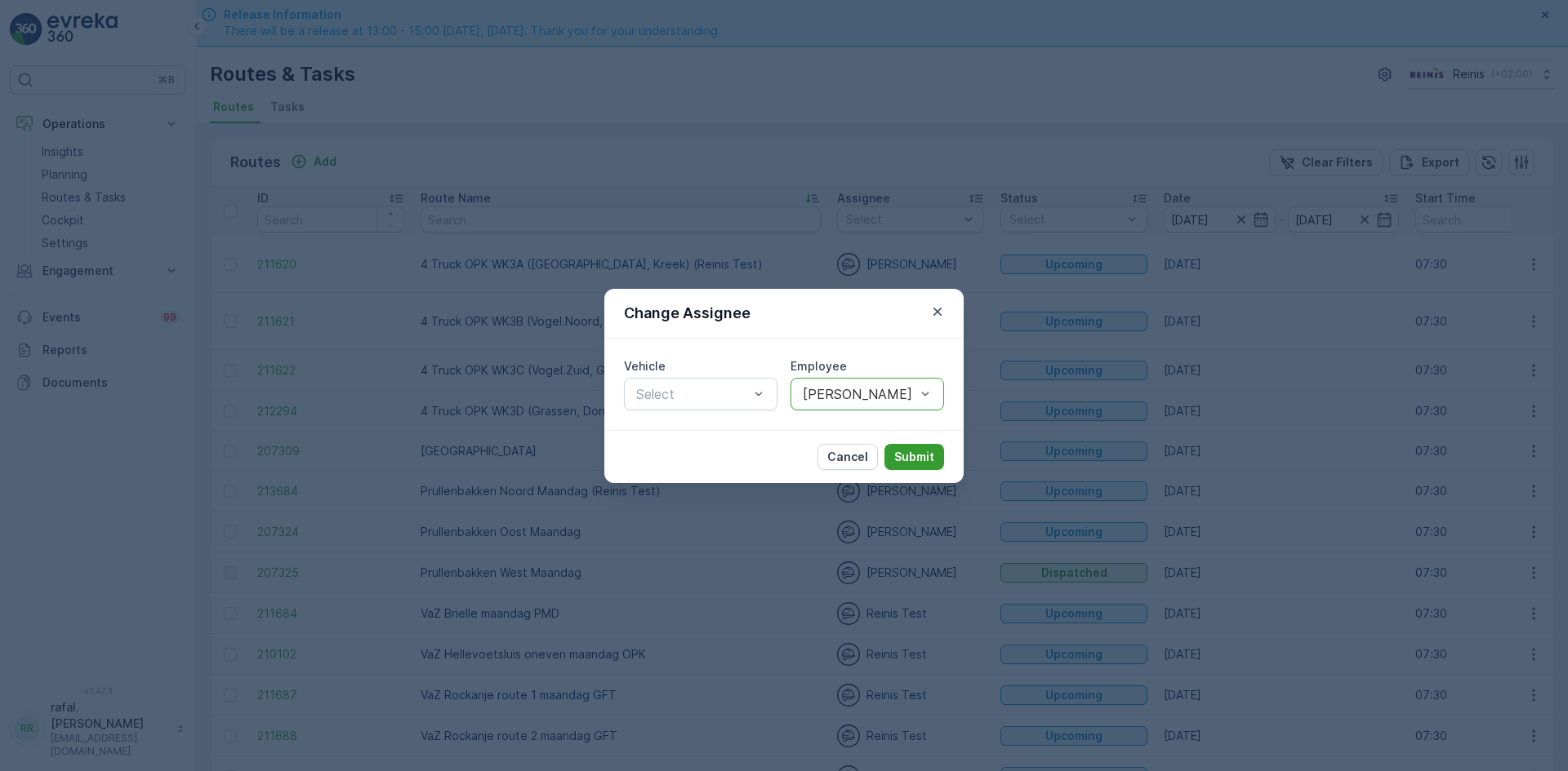
click at [917, 455] on p "Submit" at bounding box center [914, 456] width 40 height 16
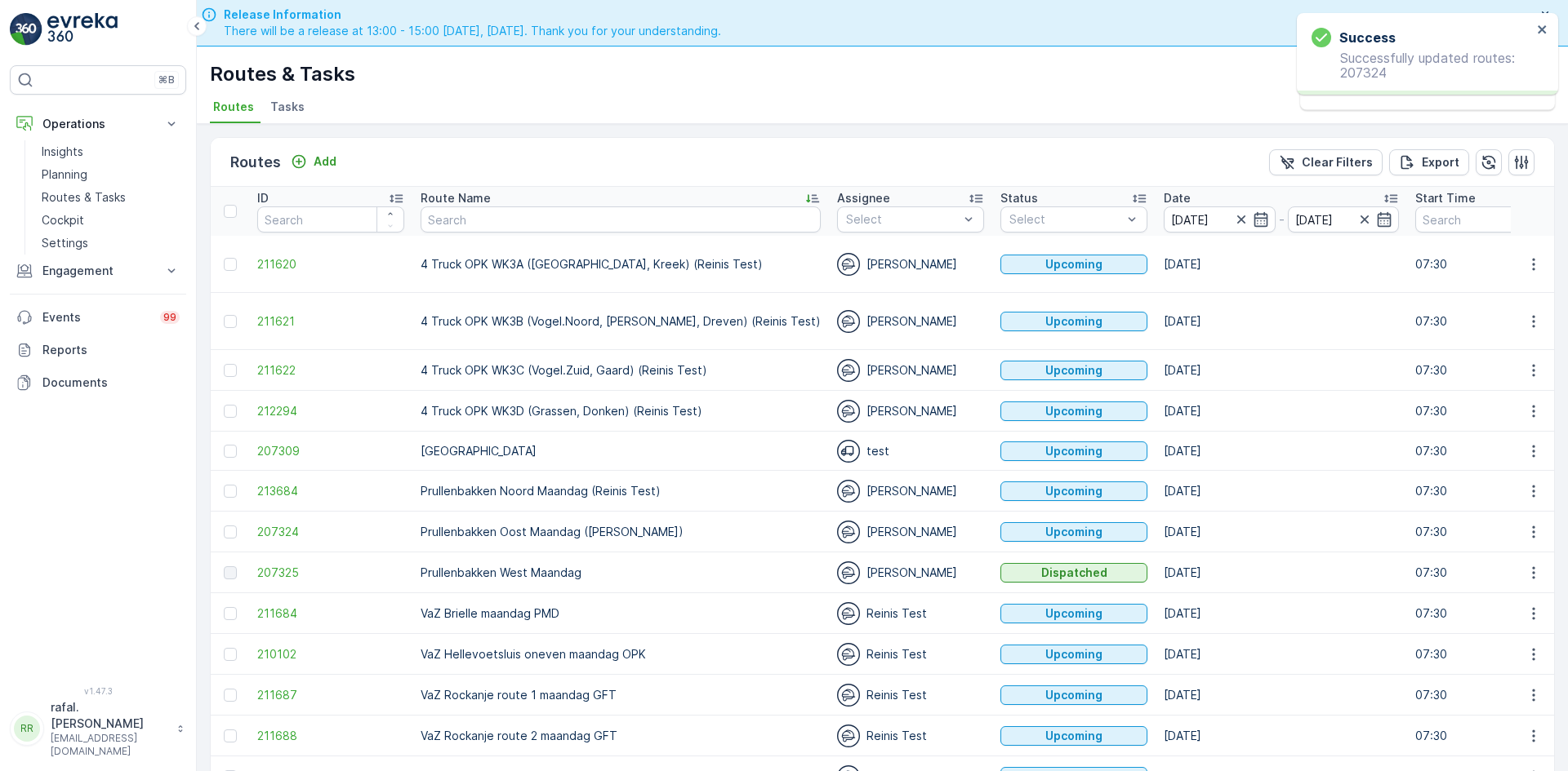
scroll to position [72, 0]
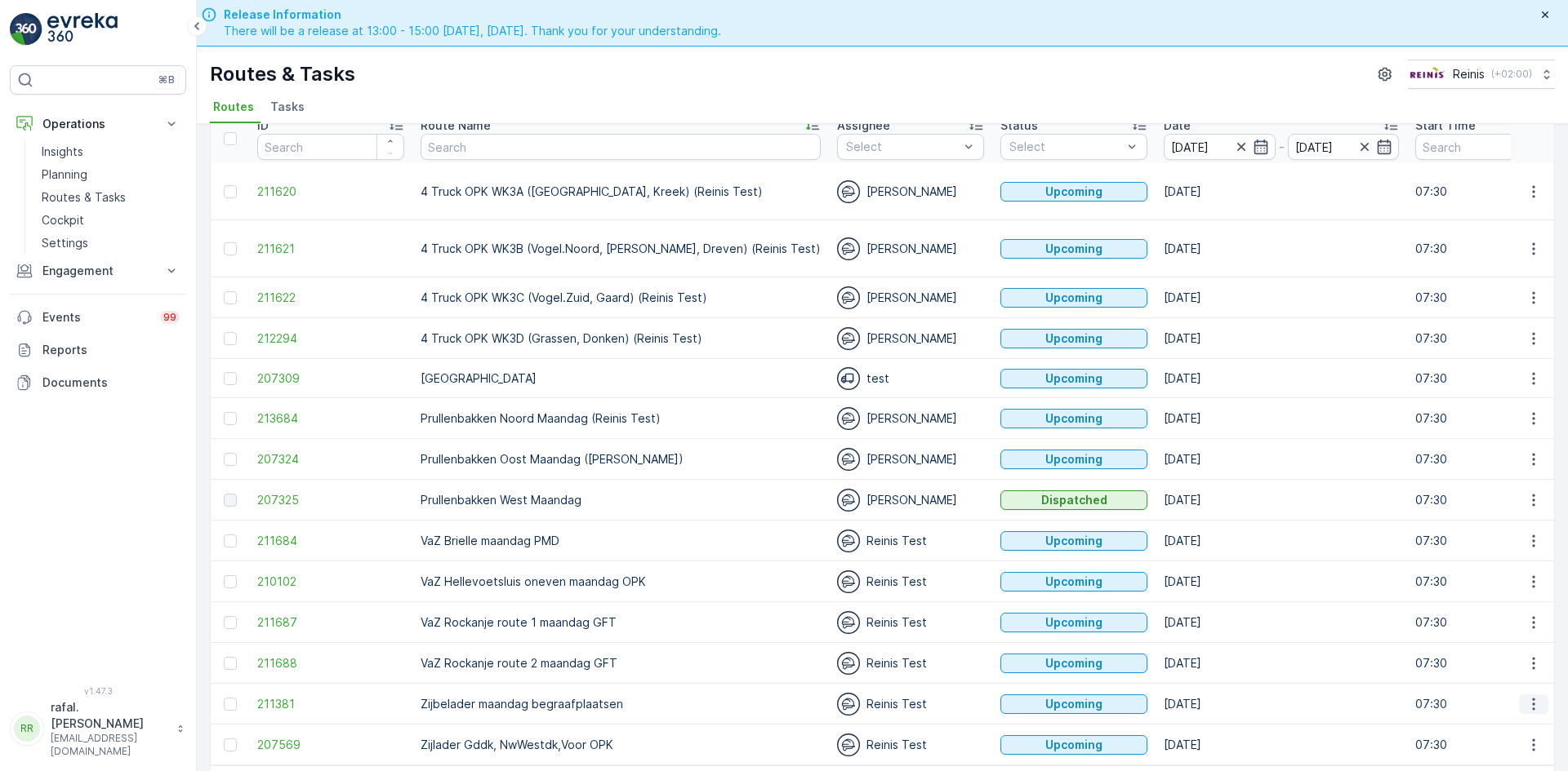
click at [1530, 696] on icon "button" at bounding box center [1533, 703] width 16 height 16
click at [1496, 639] on span "Change Assignee" at bounding box center [1496, 633] width 96 height 16
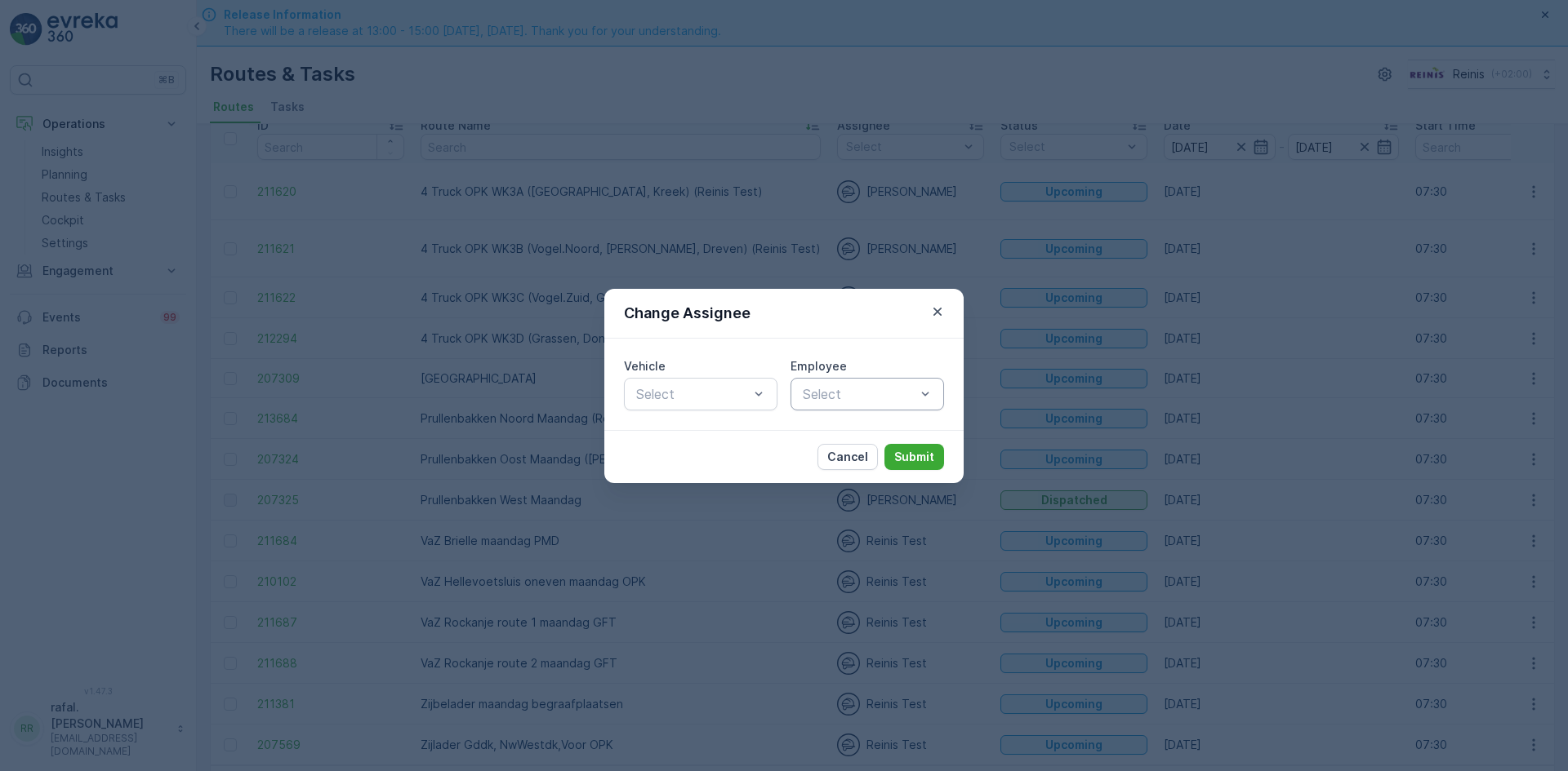
click at [905, 396] on div at bounding box center [859, 394] width 116 height 15
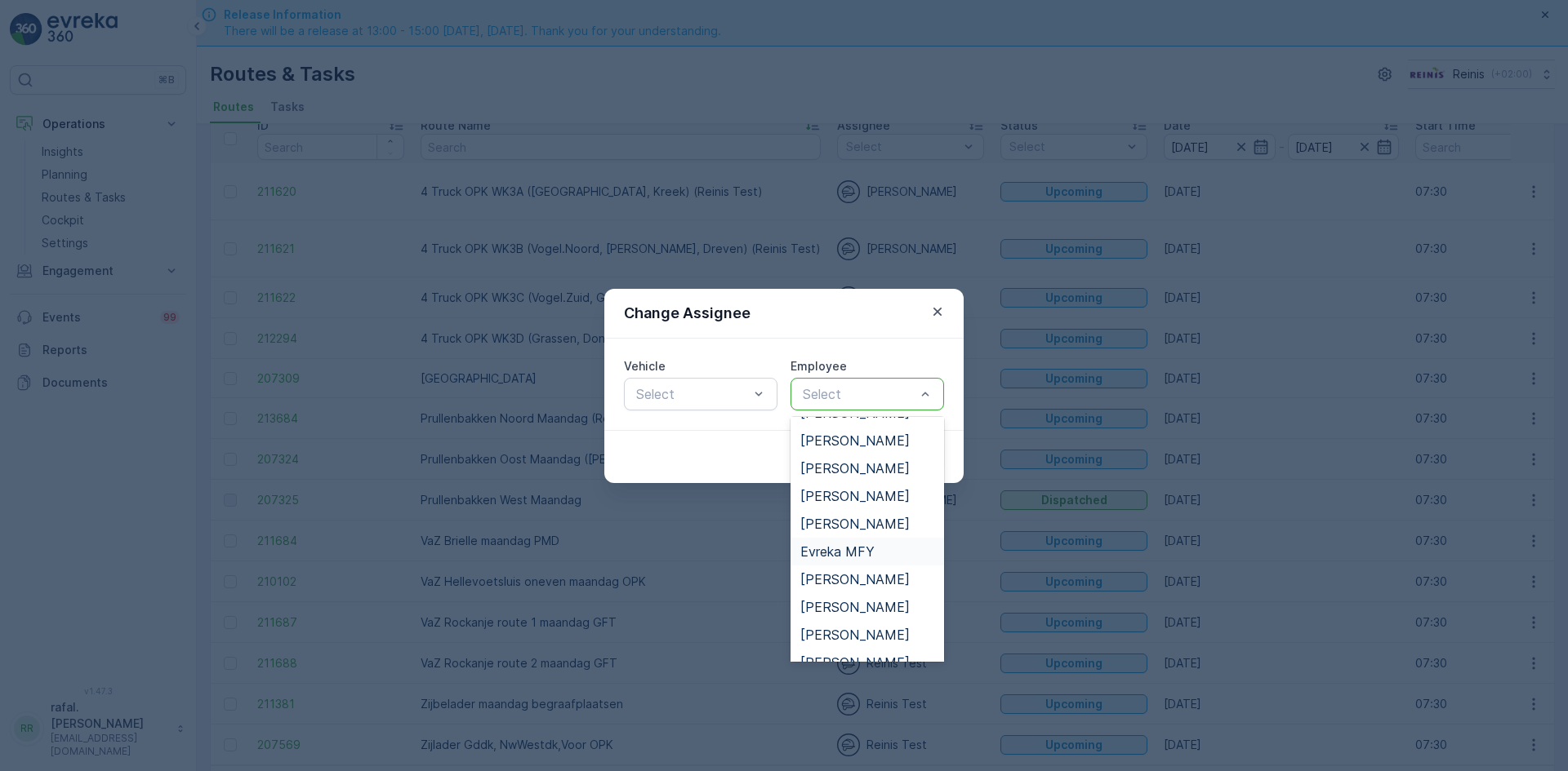
scroll to position [409, 0]
click at [845, 528] on span "[PERSON_NAME]" at bounding box center [855, 526] width 109 height 15
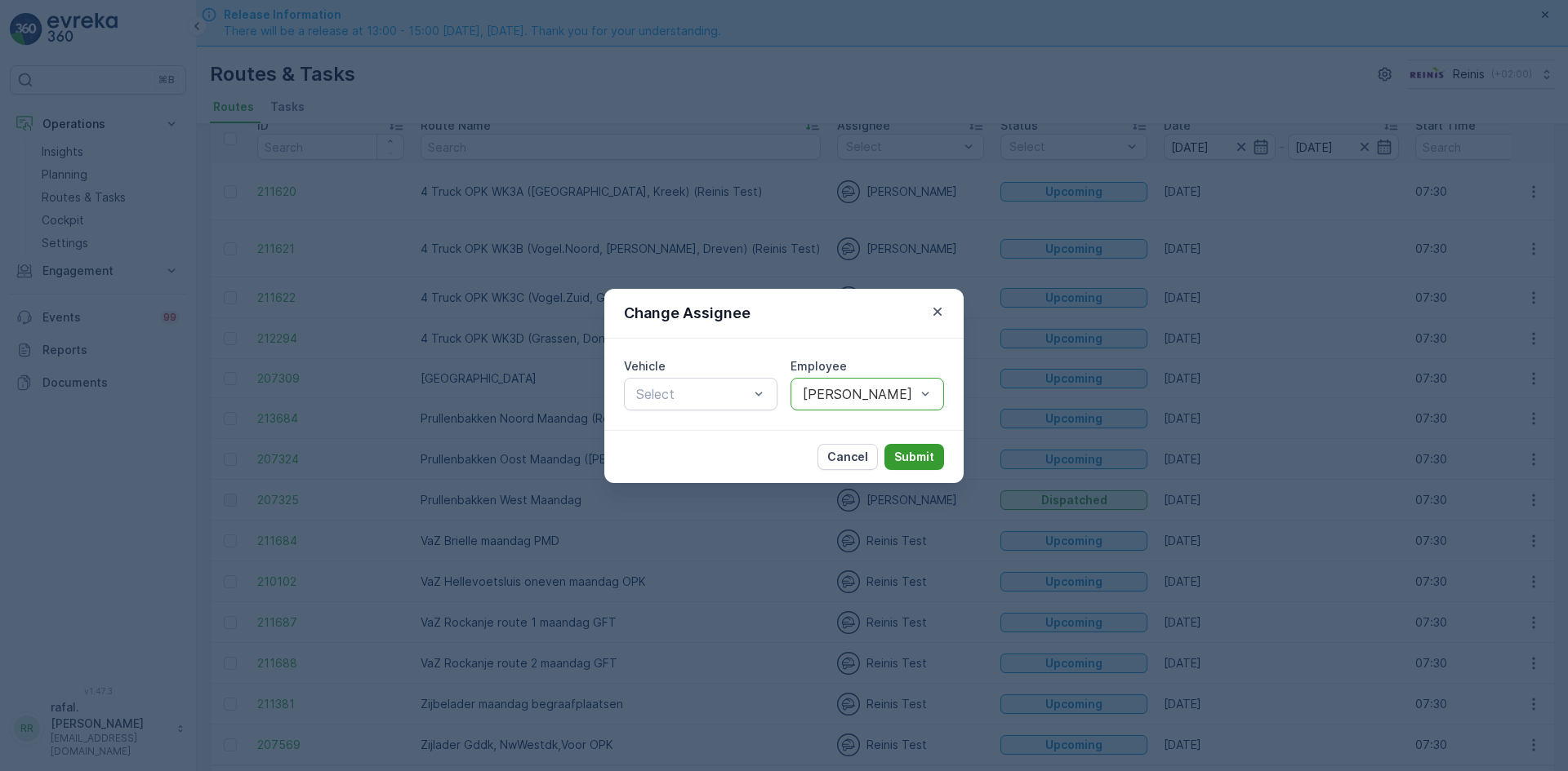
click at [909, 455] on p "Submit" at bounding box center [914, 456] width 40 height 16
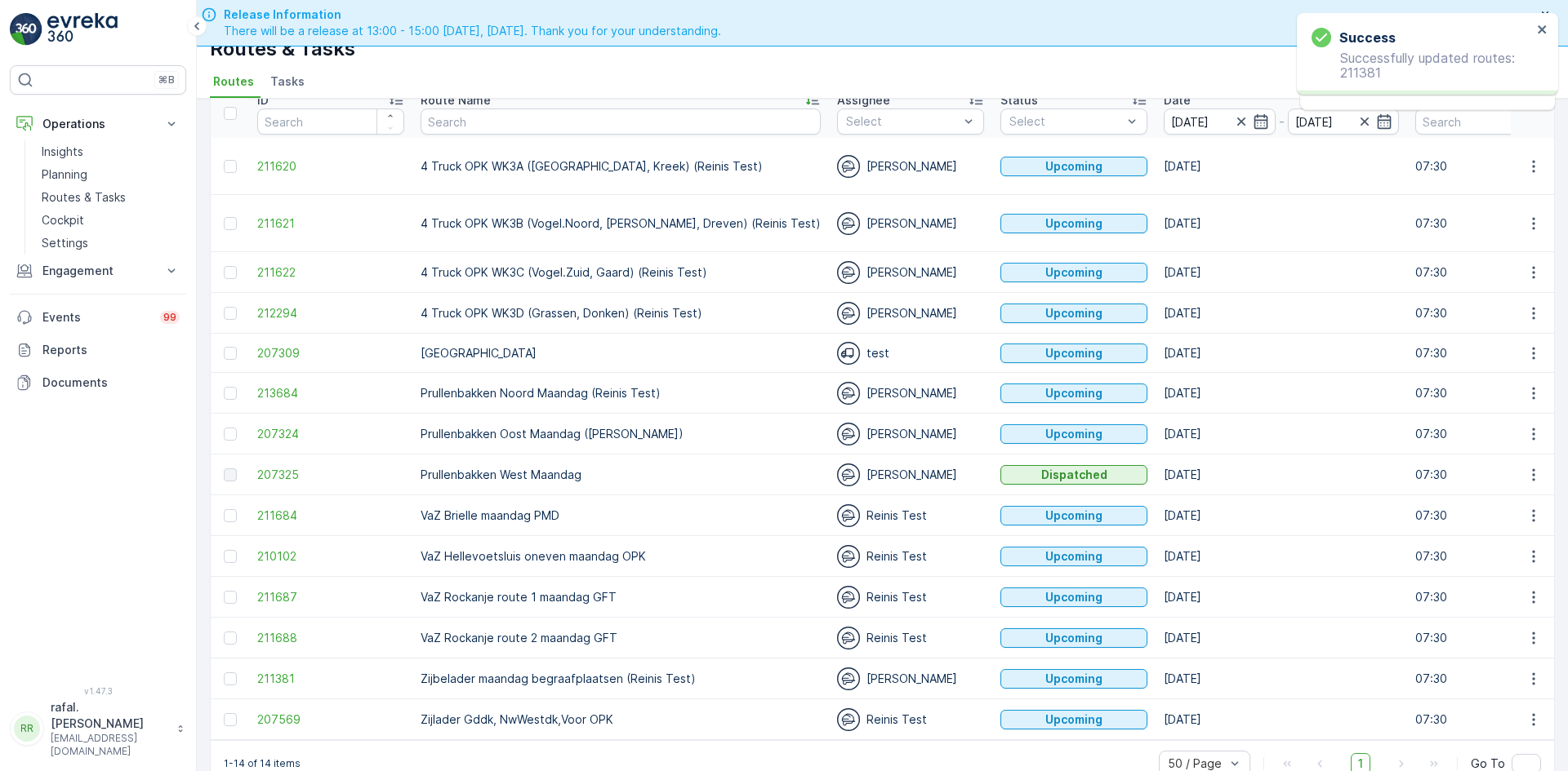
scroll to position [47, 0]
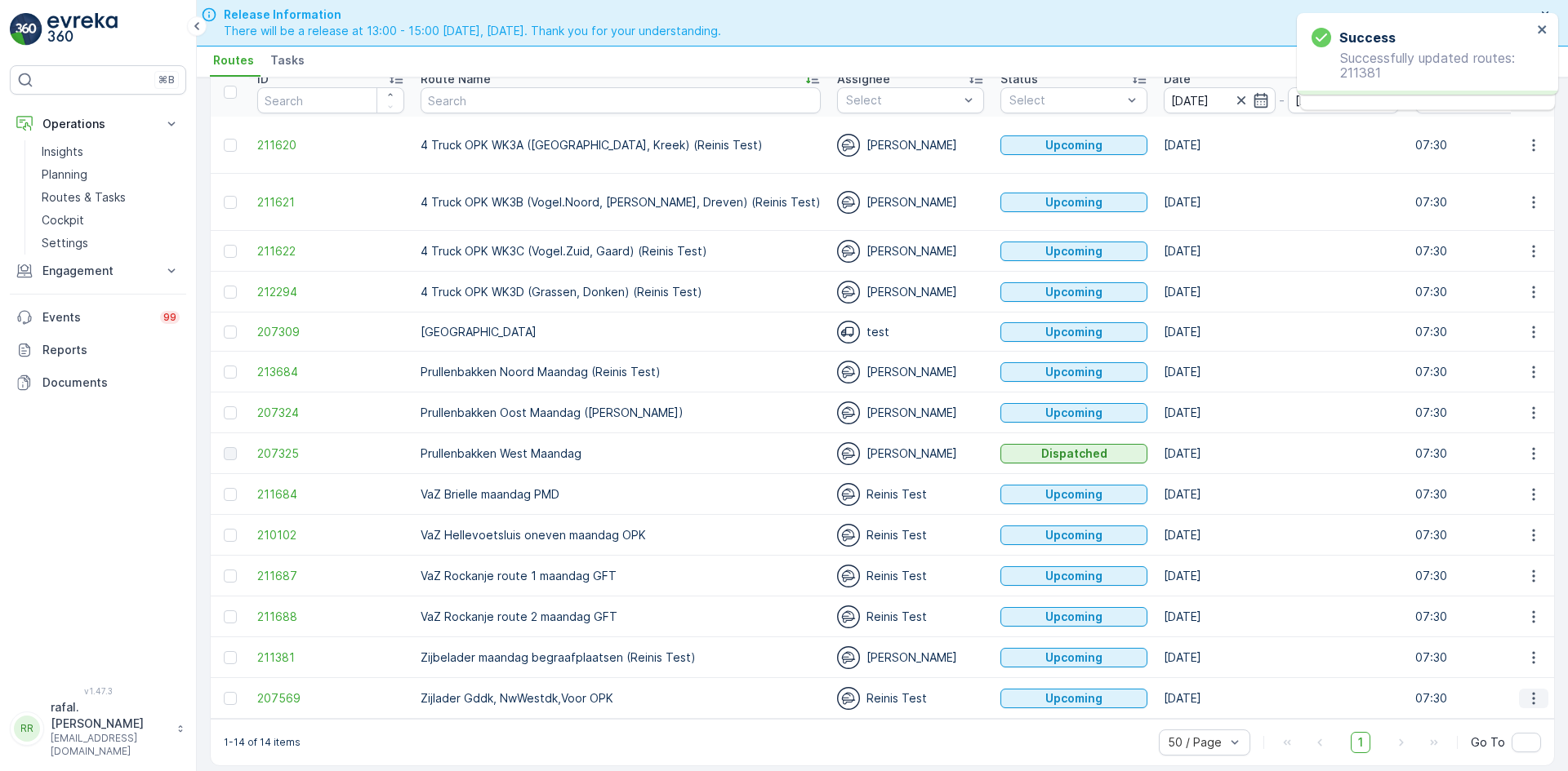
click at [1519, 689] on button "button" at bounding box center [1533, 699] width 29 height 20
click at [1485, 627] on span "Change Assignee" at bounding box center [1496, 627] width 96 height 16
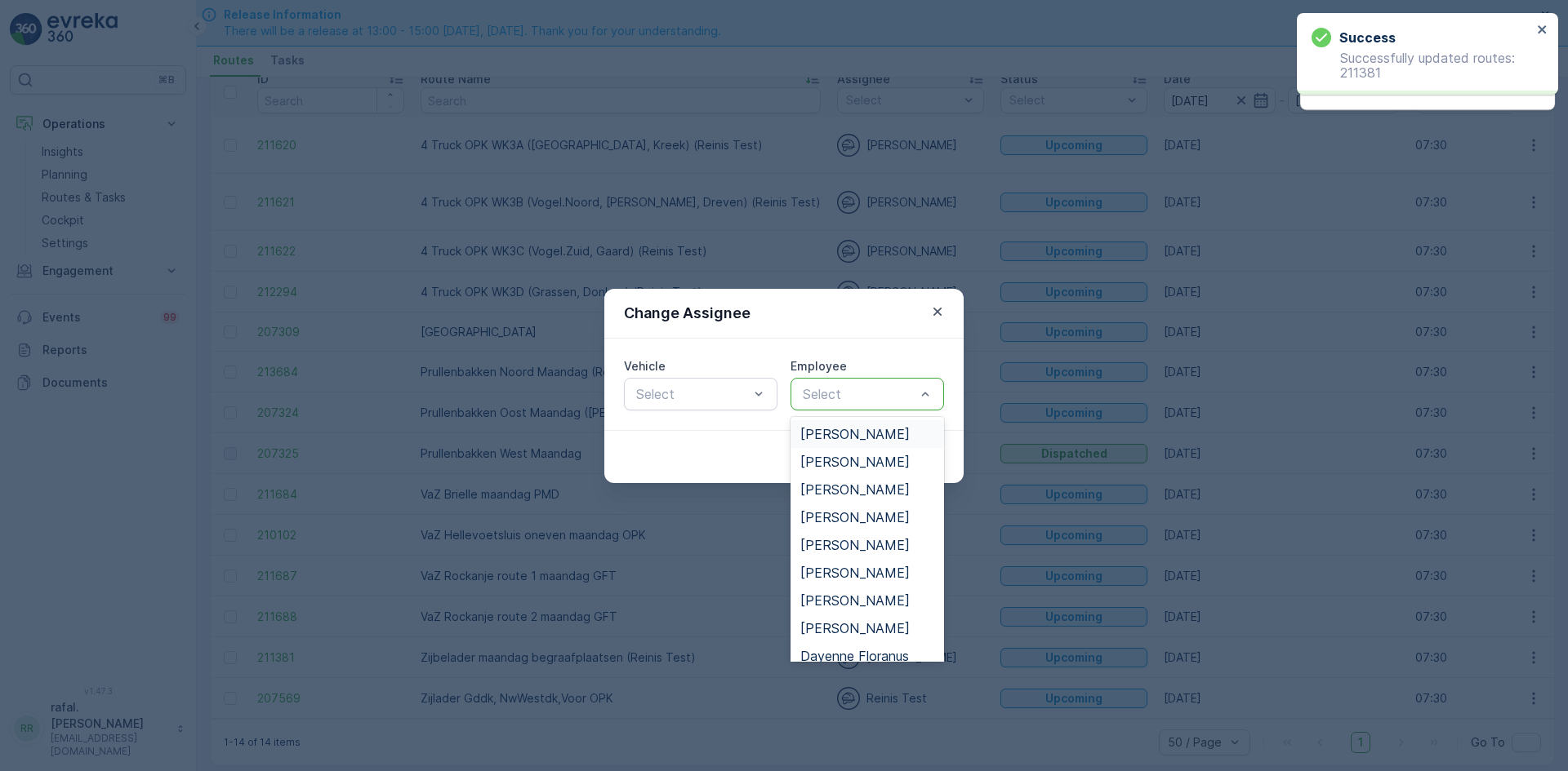
click at [834, 383] on div "Select" at bounding box center [866, 393] width 153 height 33
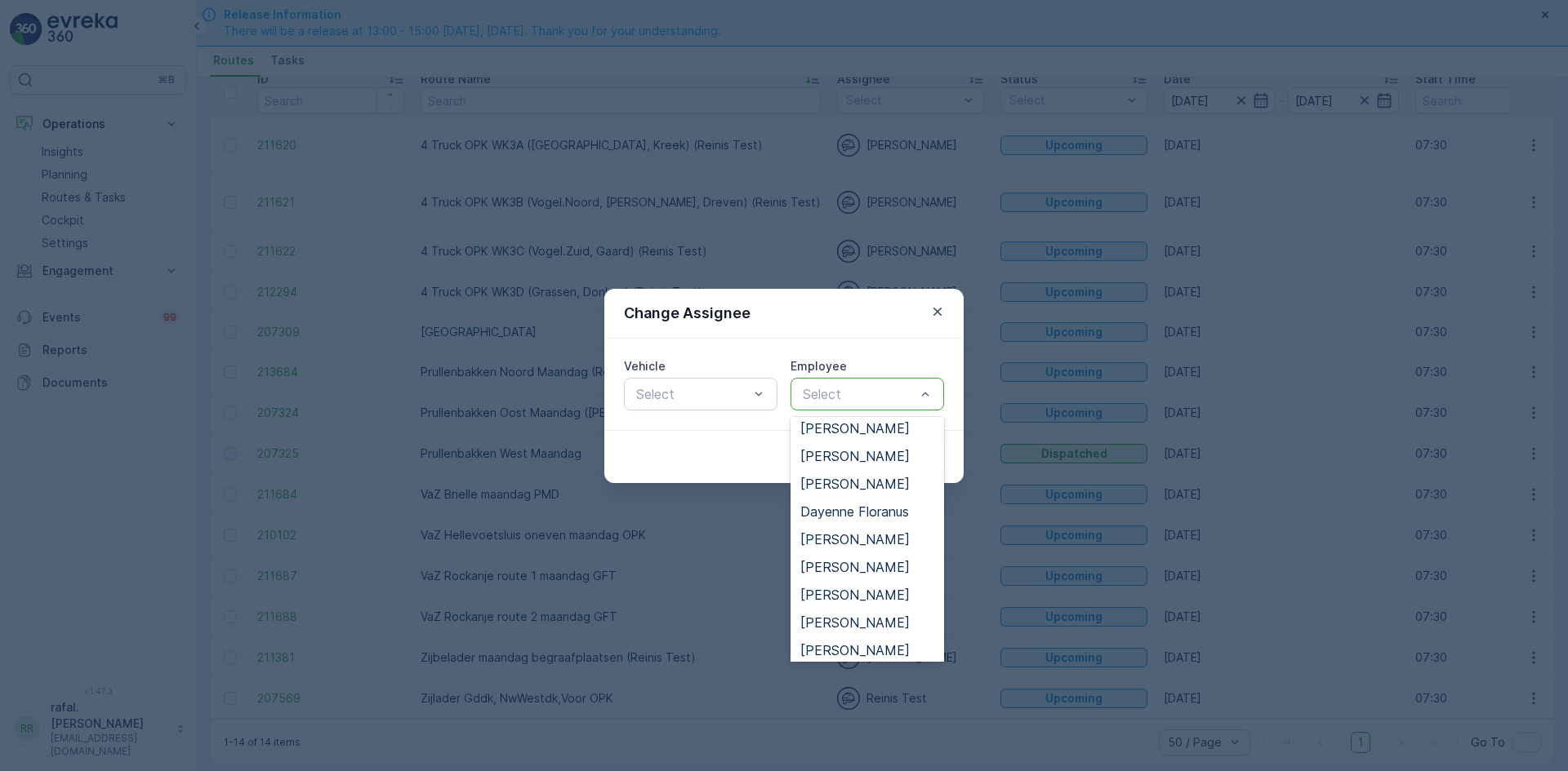
scroll to position [327, 0]
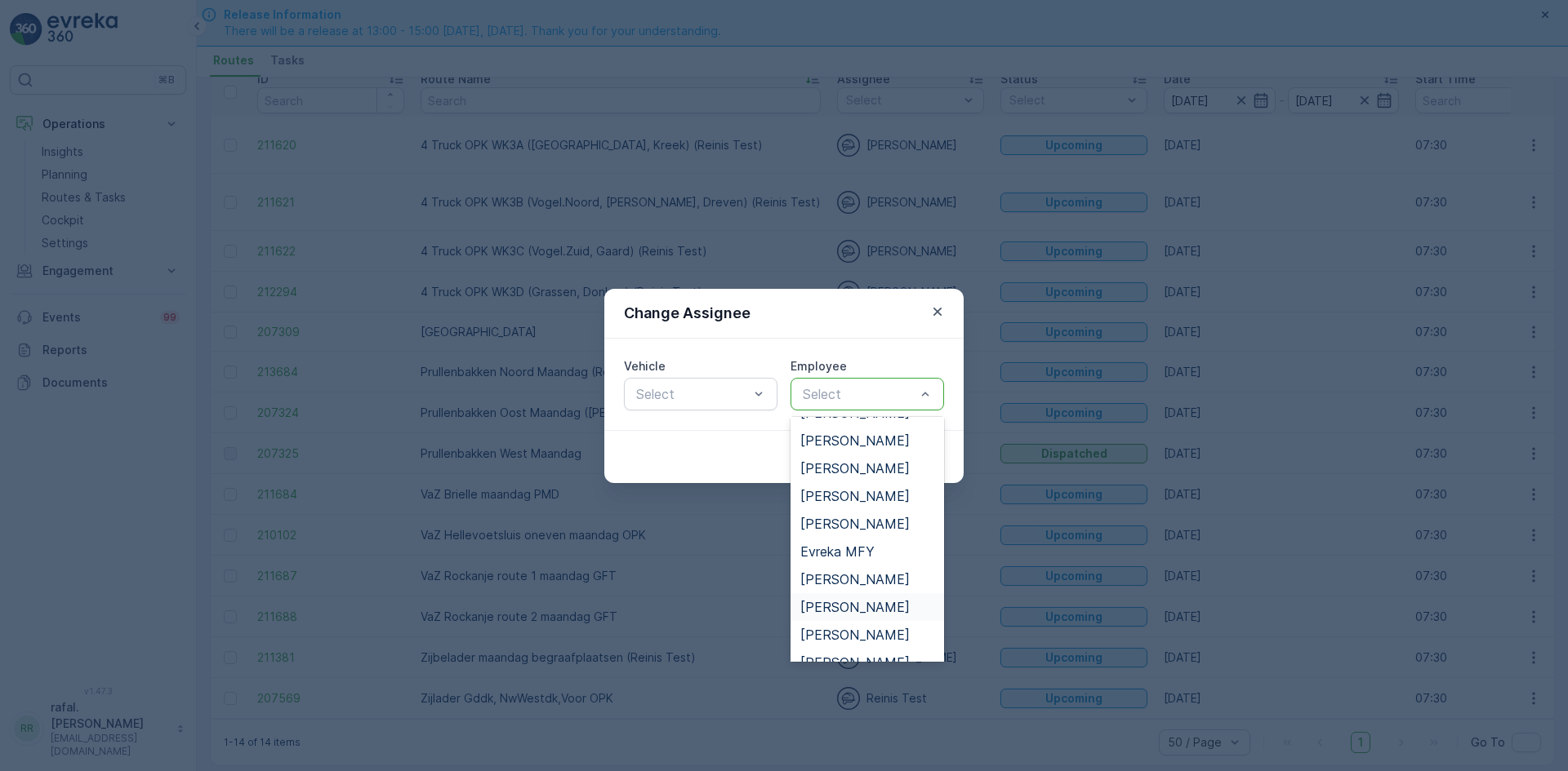
click at [863, 605] on span "[PERSON_NAME]" at bounding box center [855, 608] width 109 height 15
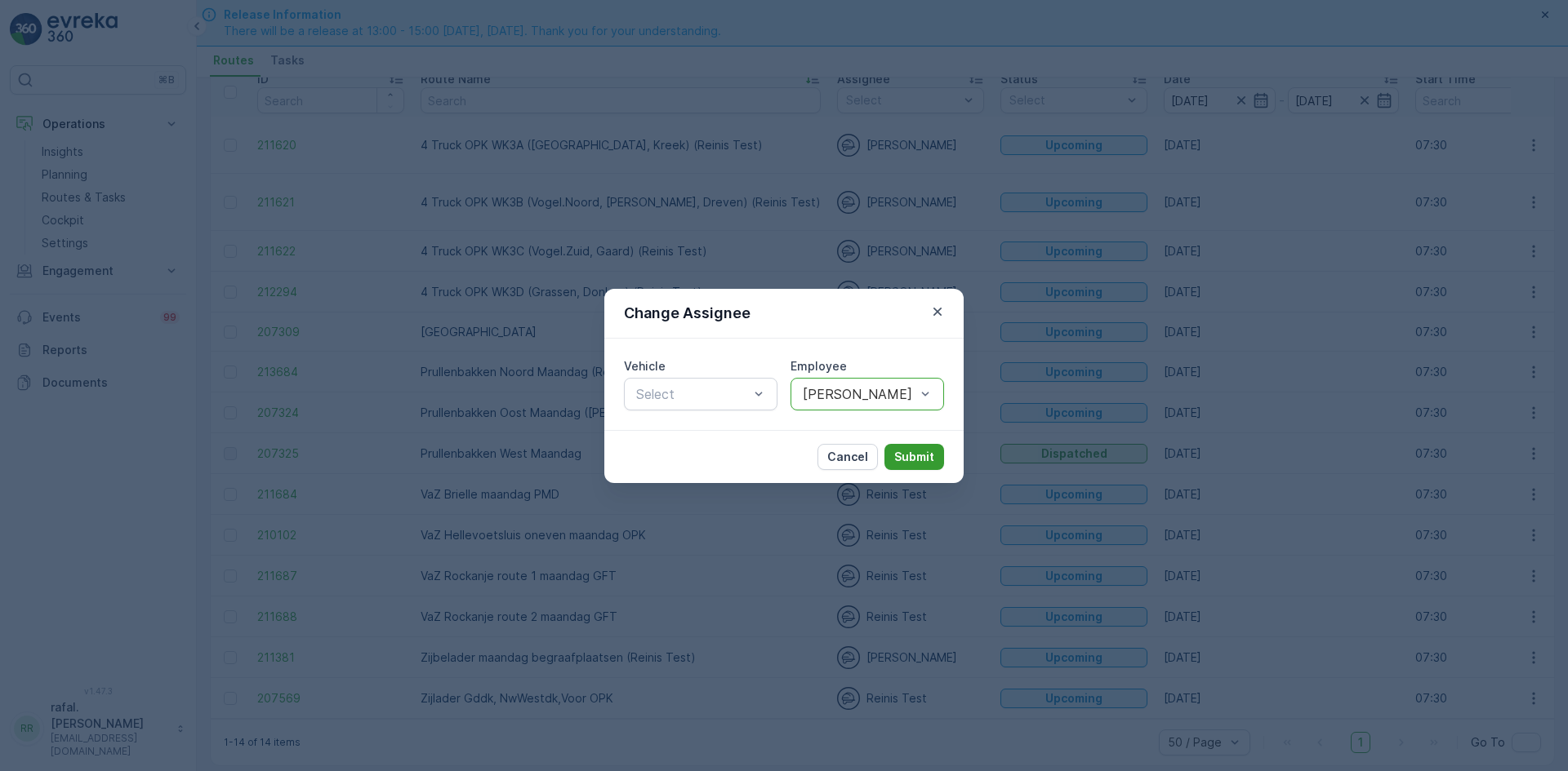
click at [897, 460] on p "Submit" at bounding box center [914, 456] width 40 height 16
